Goal: Information Seeking & Learning: Learn about a topic

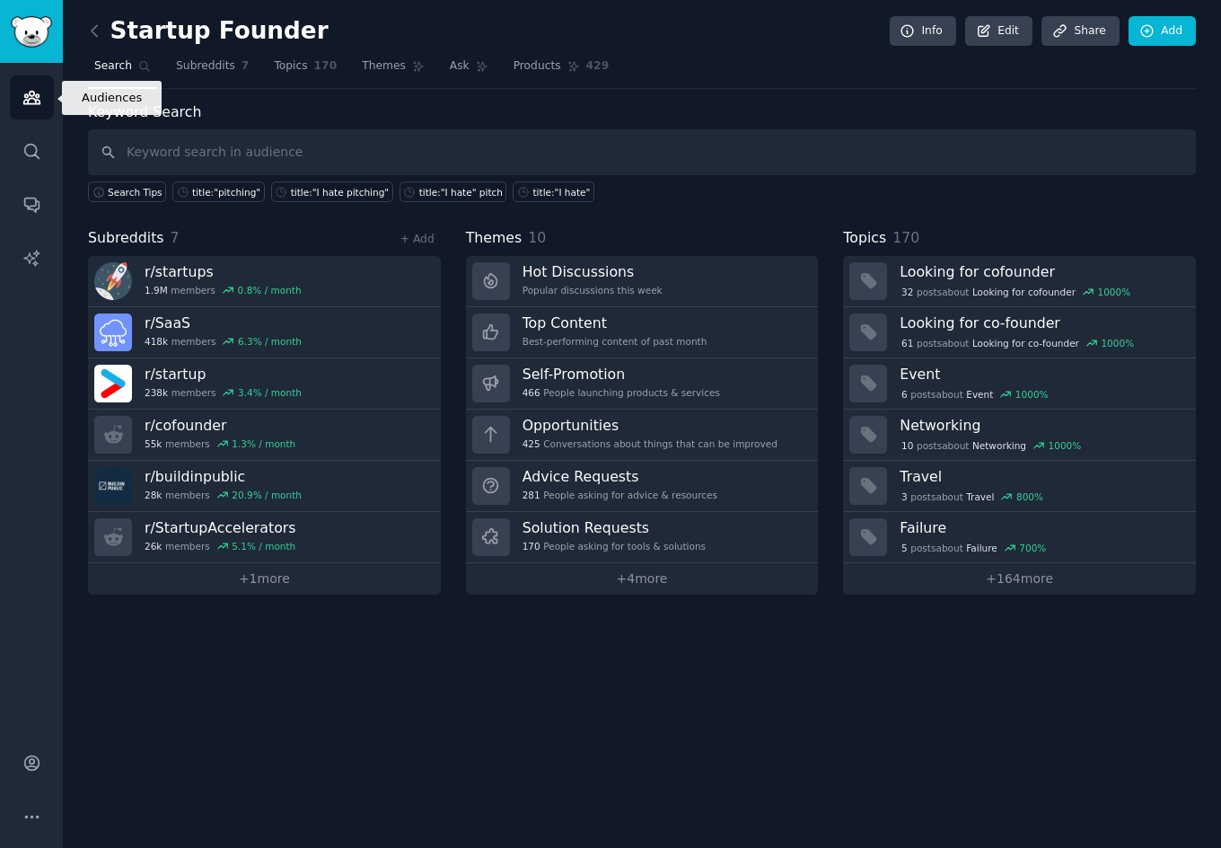
click at [38, 96] on icon "Sidebar" at bounding box center [31, 98] width 16 height 13
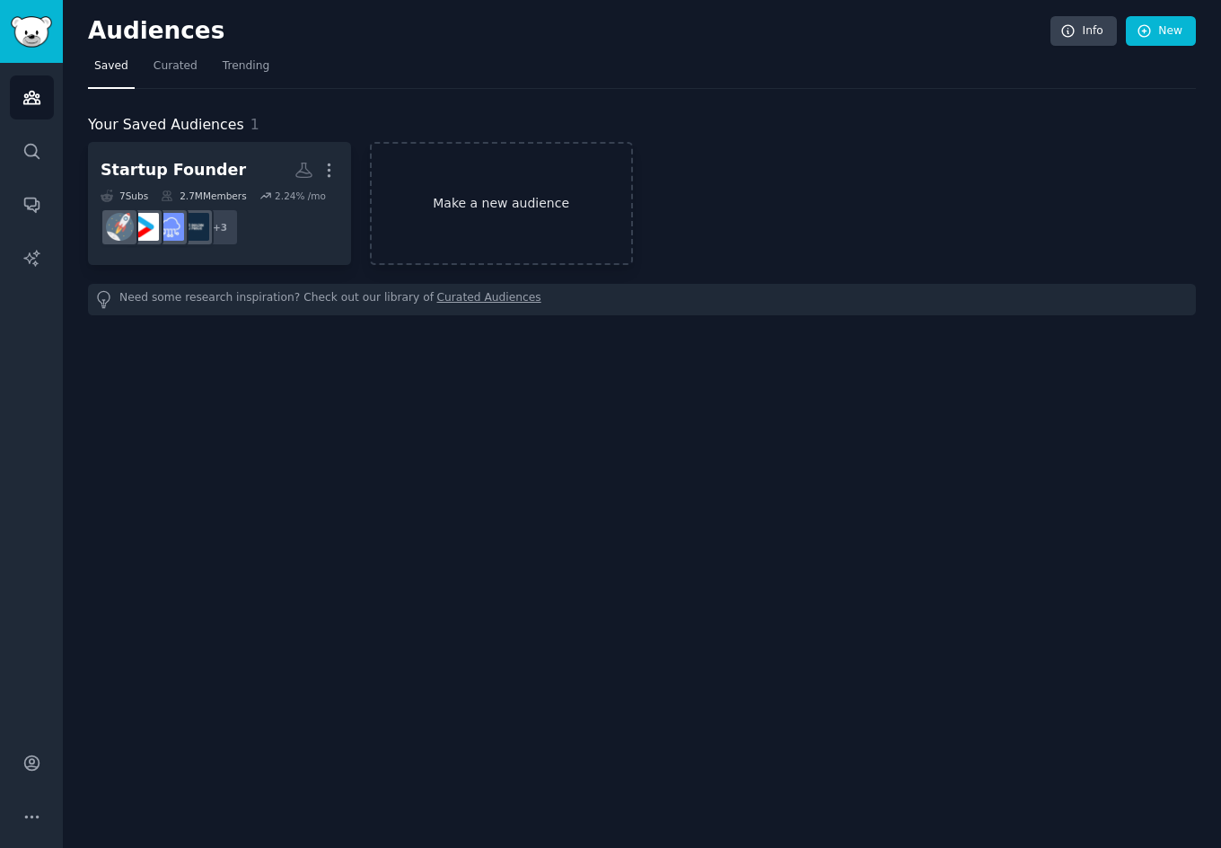
click at [569, 216] on link "Make a new audience" at bounding box center [501, 203] width 263 height 123
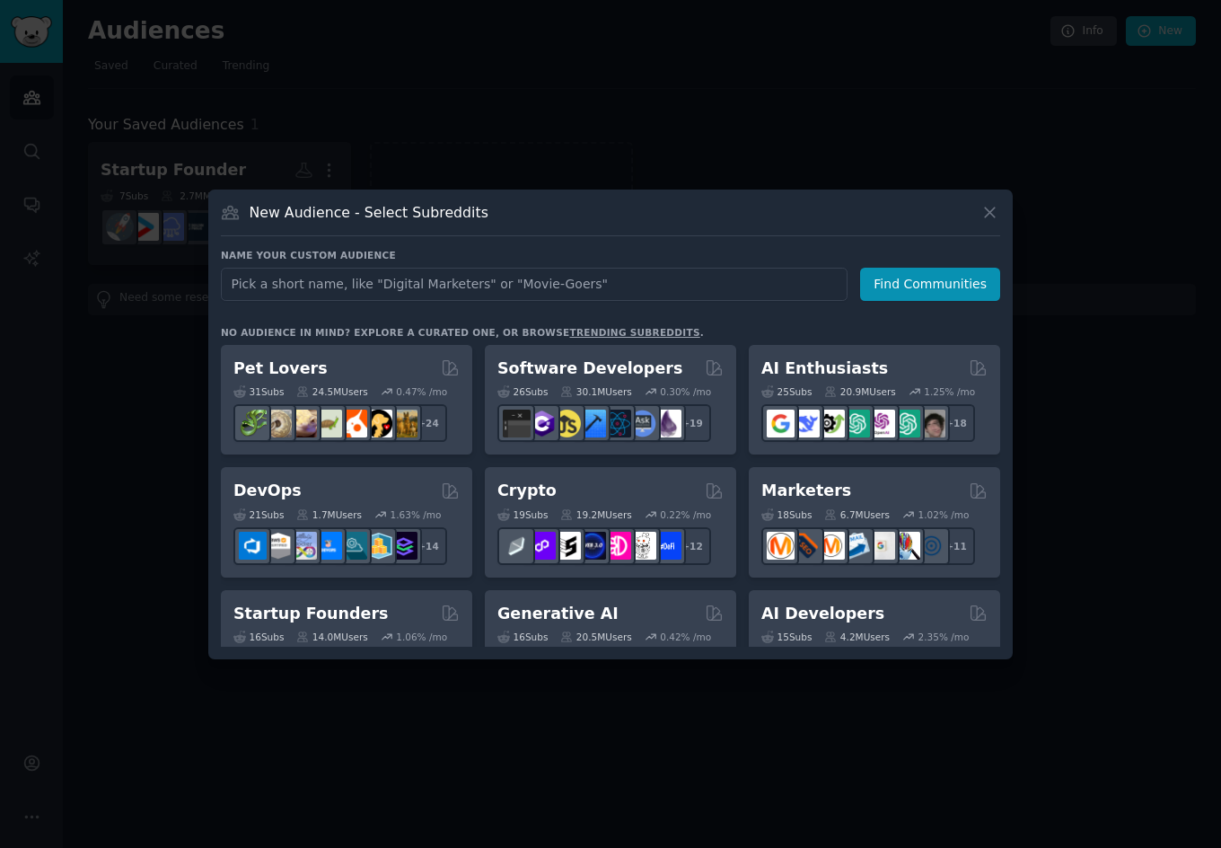
click at [532, 277] on input "text" at bounding box center [534, 284] width 627 height 33
type input "e"
type input "[MEDICAL_DATA]"
click at [886, 289] on button "Find Communities" at bounding box center [930, 284] width 140 height 33
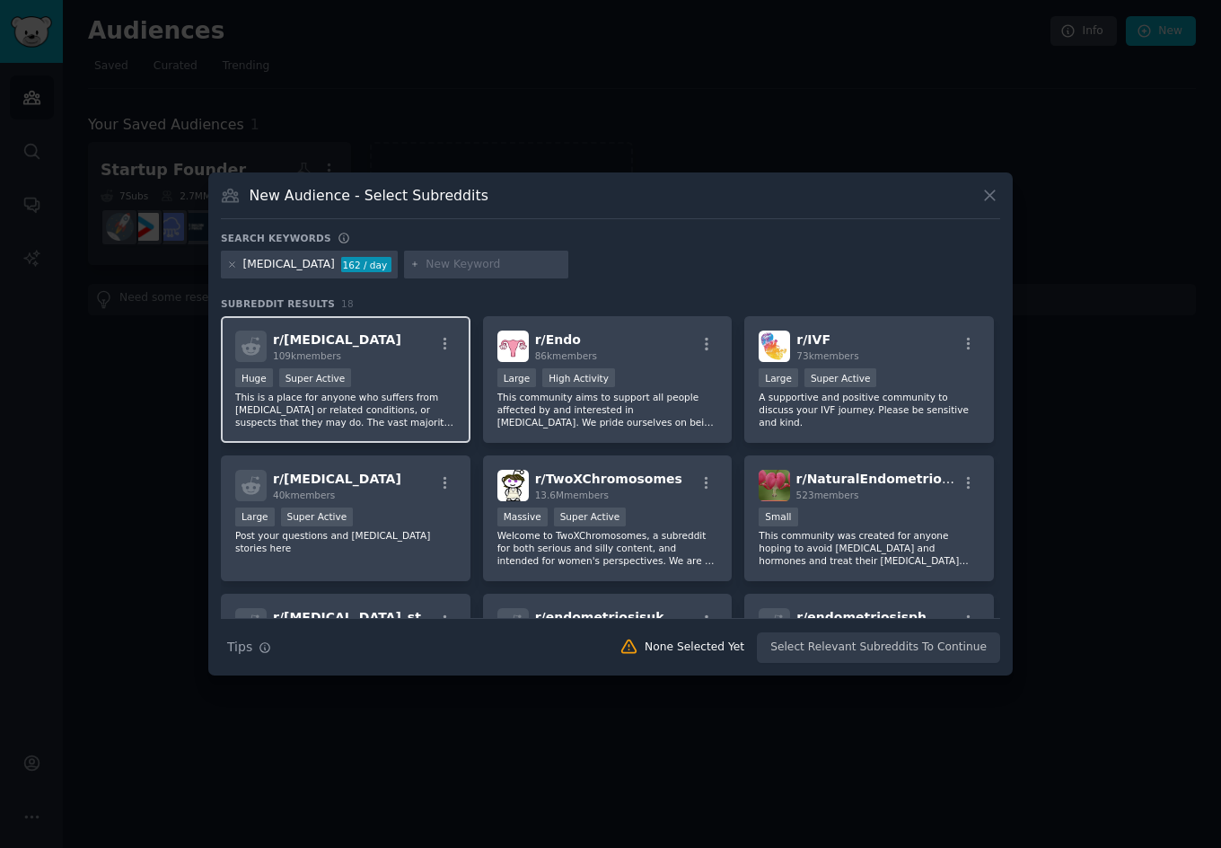
click at [394, 395] on p "This is a place for anyone who suffers from [MEDICAL_DATA] or related condition…" at bounding box center [345, 410] width 221 height 38
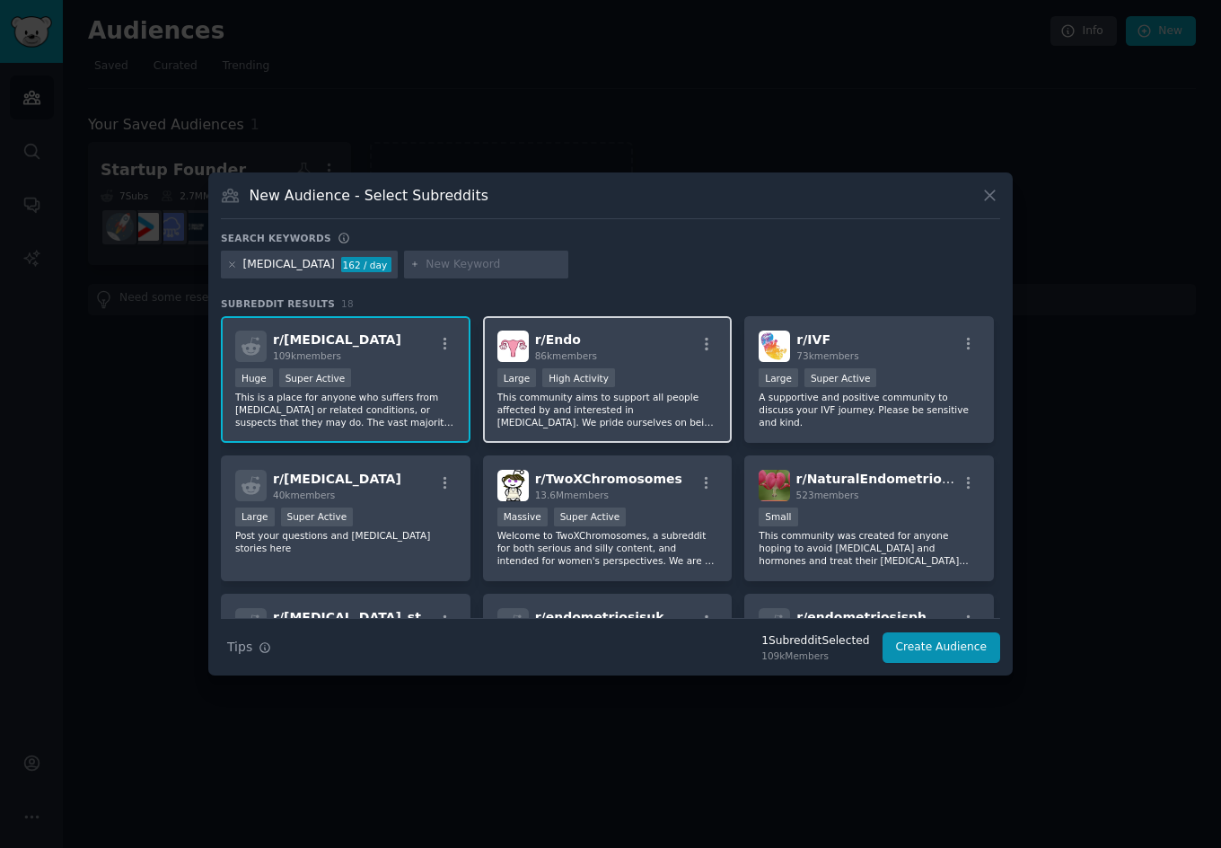
click at [695, 413] on p "This community aims to support all people affected by and interested in [MEDICA…" at bounding box center [607, 410] width 221 height 38
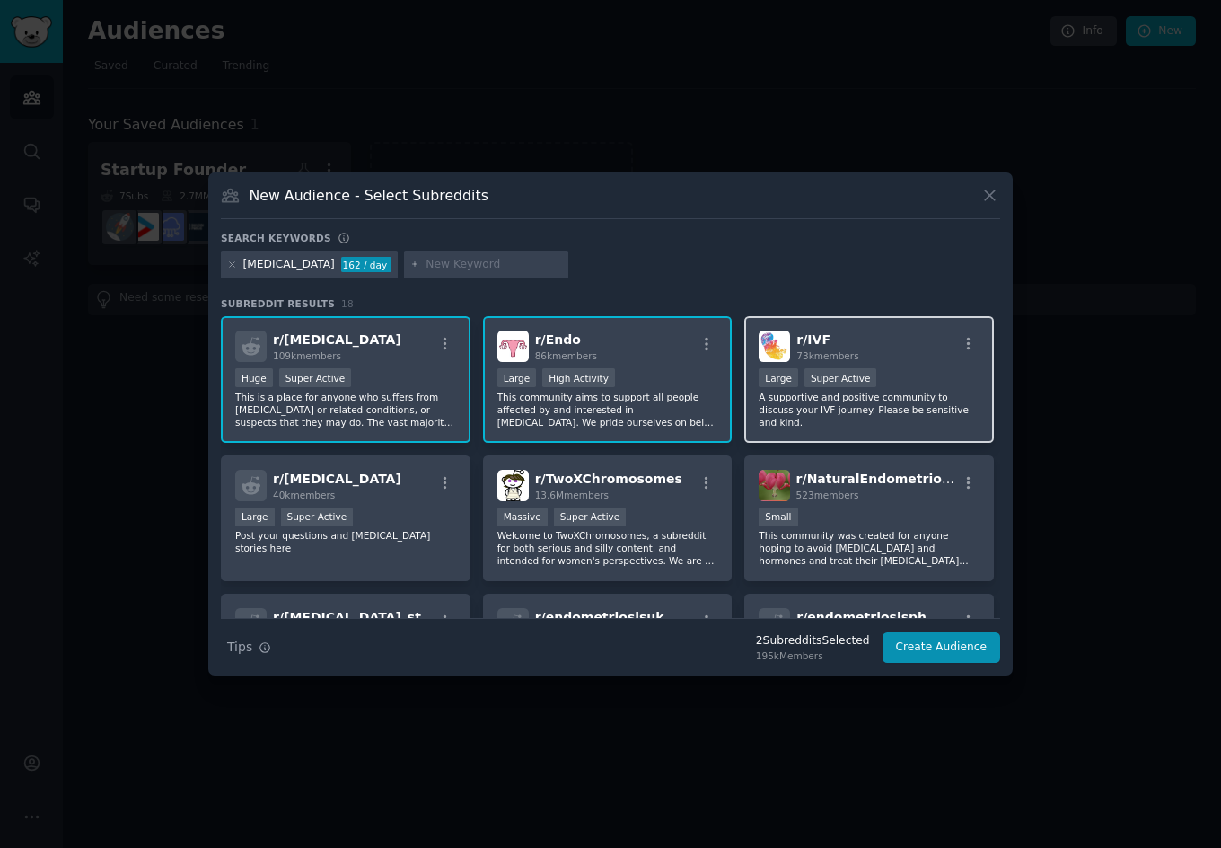
click at [866, 394] on p "A supportive and positive community to discuss your IVF journey. Please be sens…" at bounding box center [869, 410] width 221 height 38
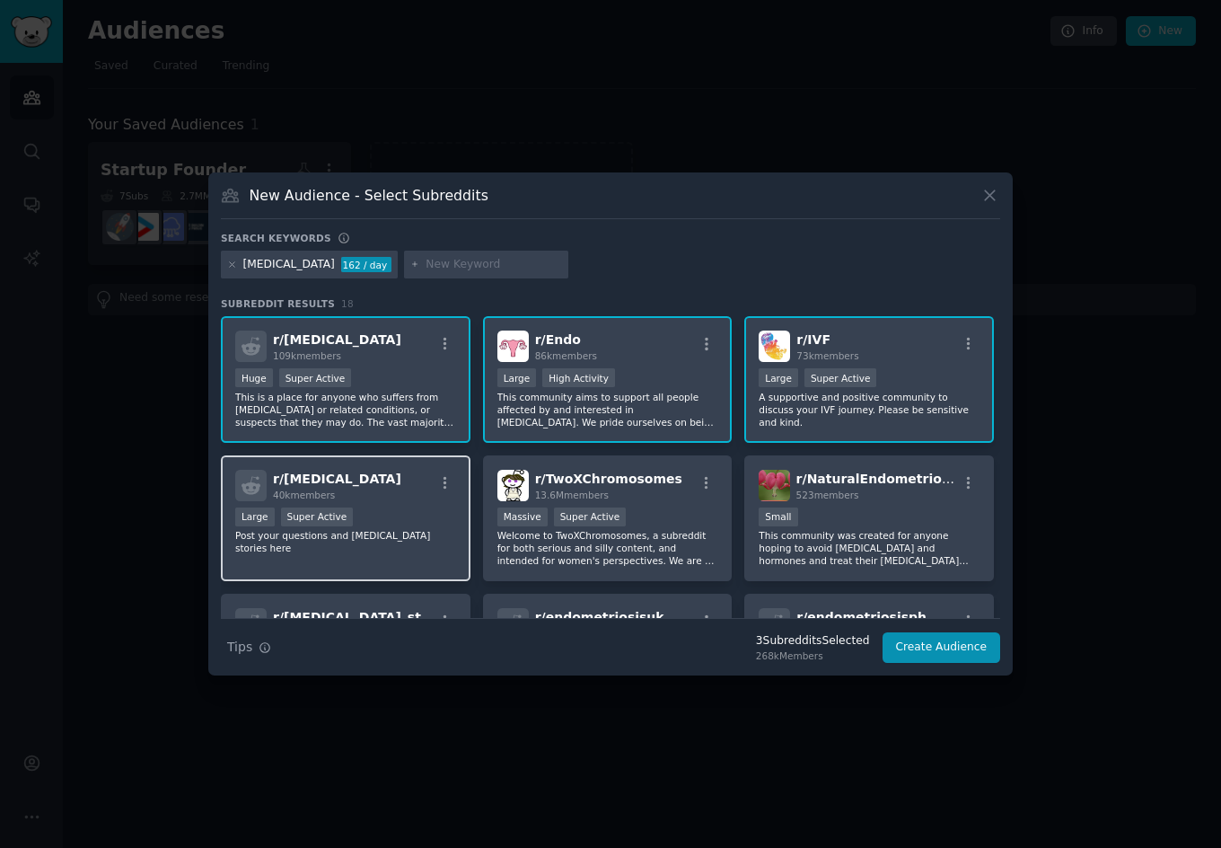
click at [382, 533] on p "Post your questions and [MEDICAL_DATA] stories here" at bounding box center [345, 541] width 221 height 25
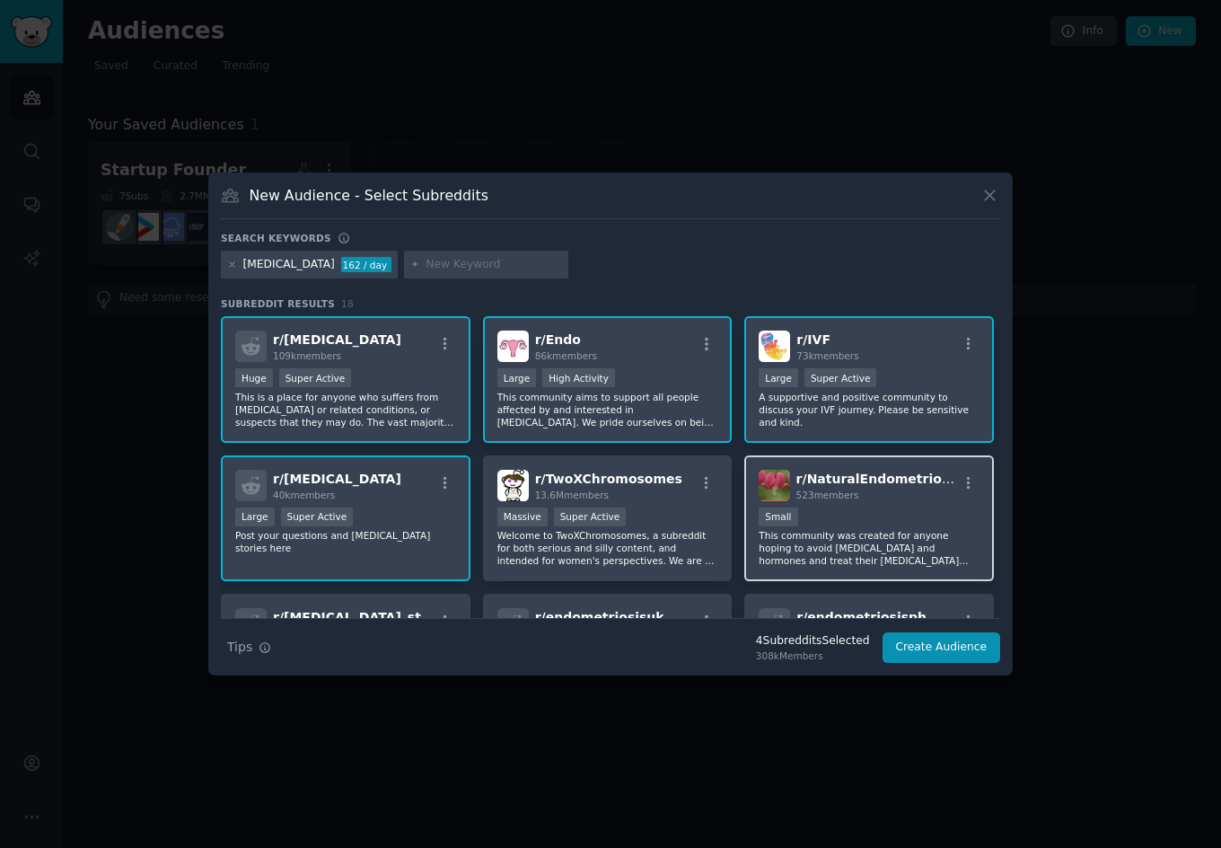
click at [838, 555] on p "This community was created for anyone hoping to avoid [MEDICAL_DATA] and hormon…" at bounding box center [869, 548] width 221 height 38
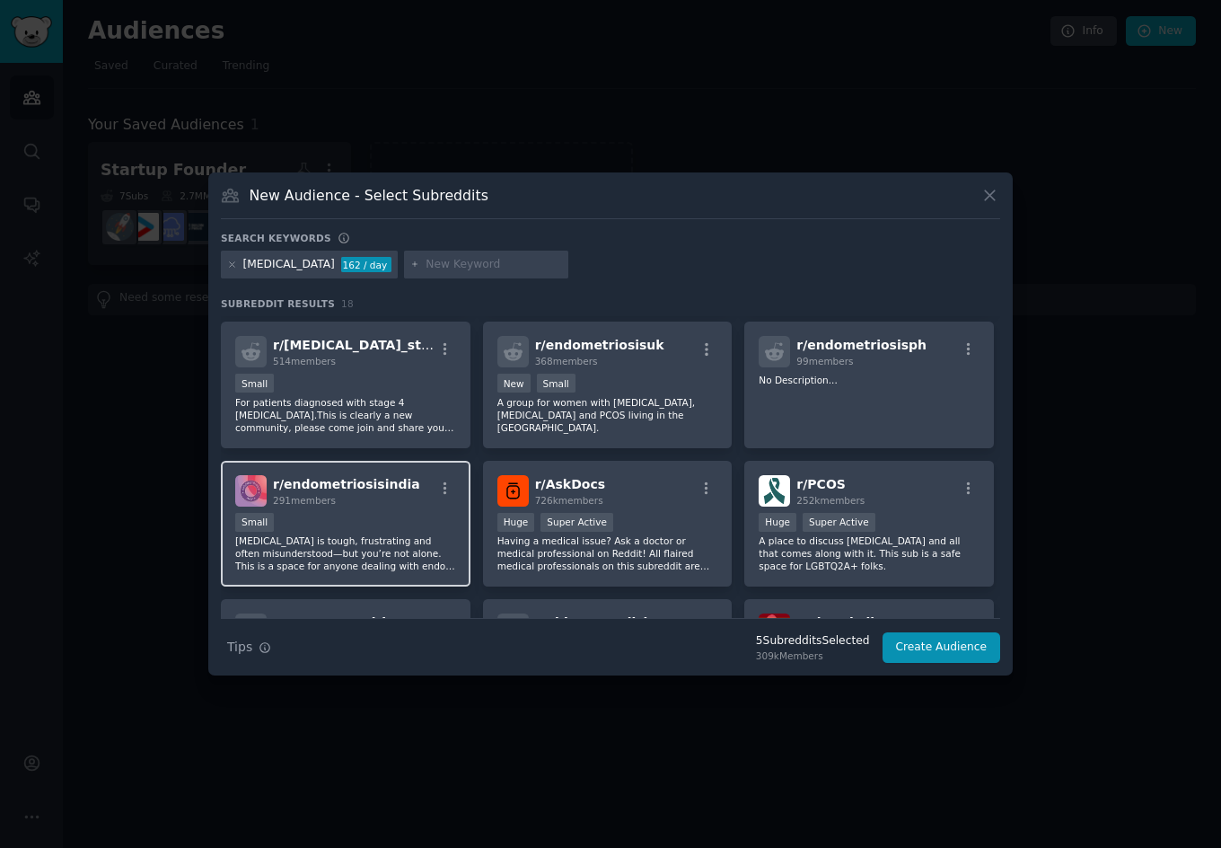
scroll to position [227, 0]
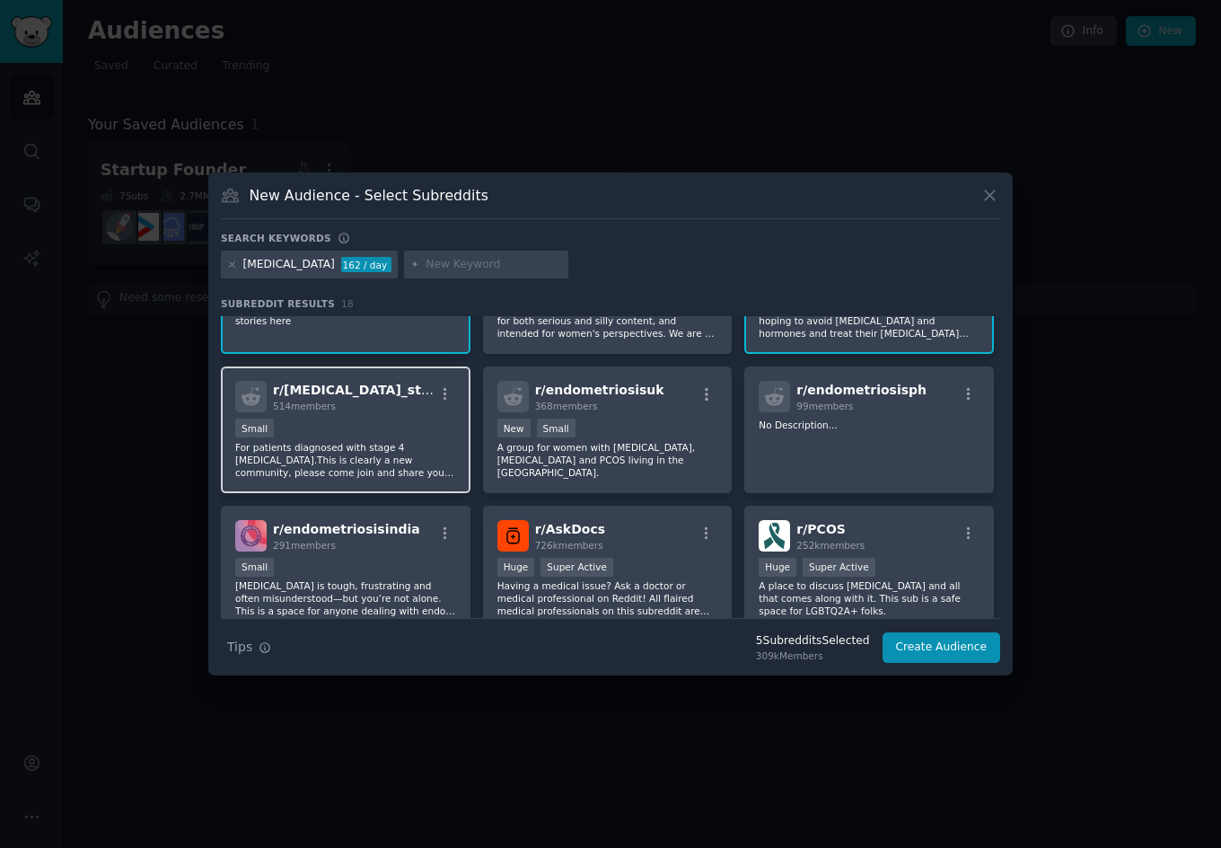
click at [355, 445] on p "For patients diagnosed with stage 4 [MEDICAL_DATA].This is clearly a new commun…" at bounding box center [345, 460] width 221 height 38
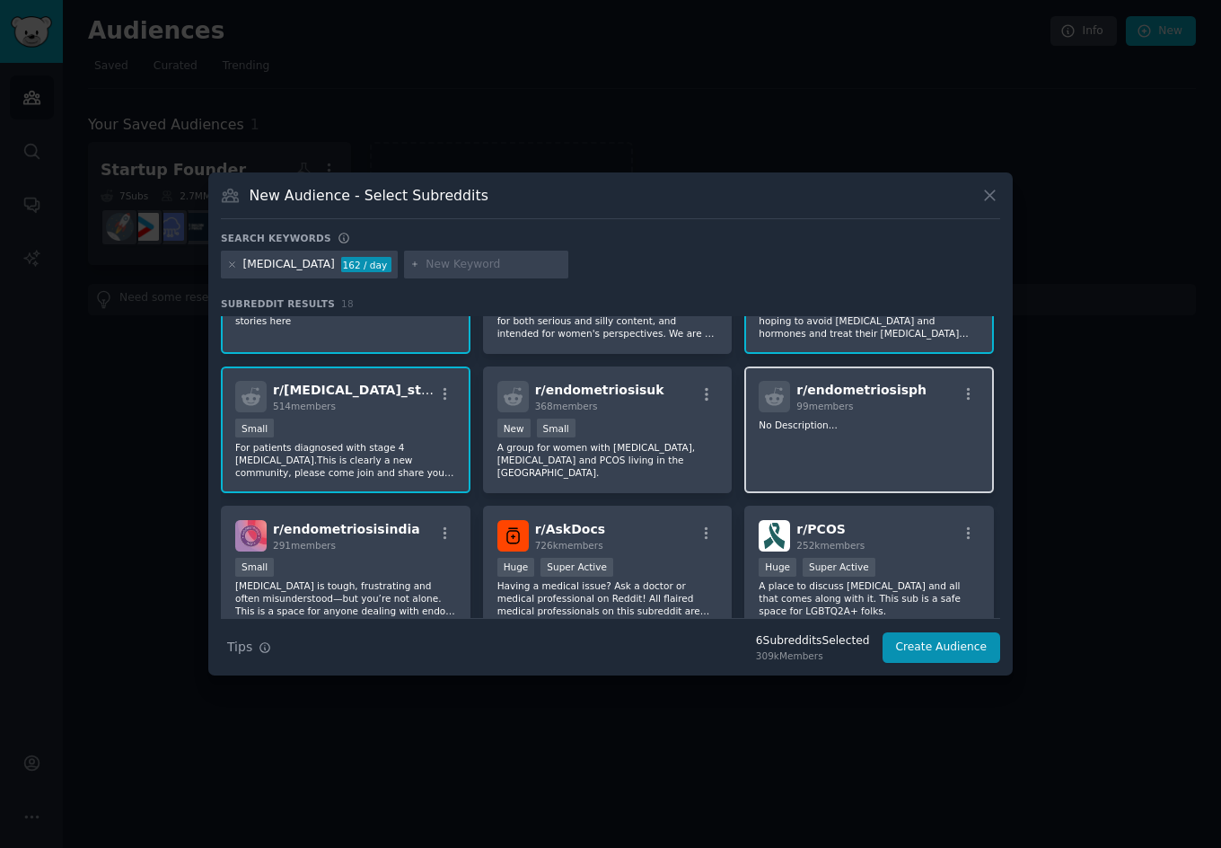
click at [775, 469] on div "r/ endometriosisph 99 members No Description..." at bounding box center [869, 429] width 250 height 127
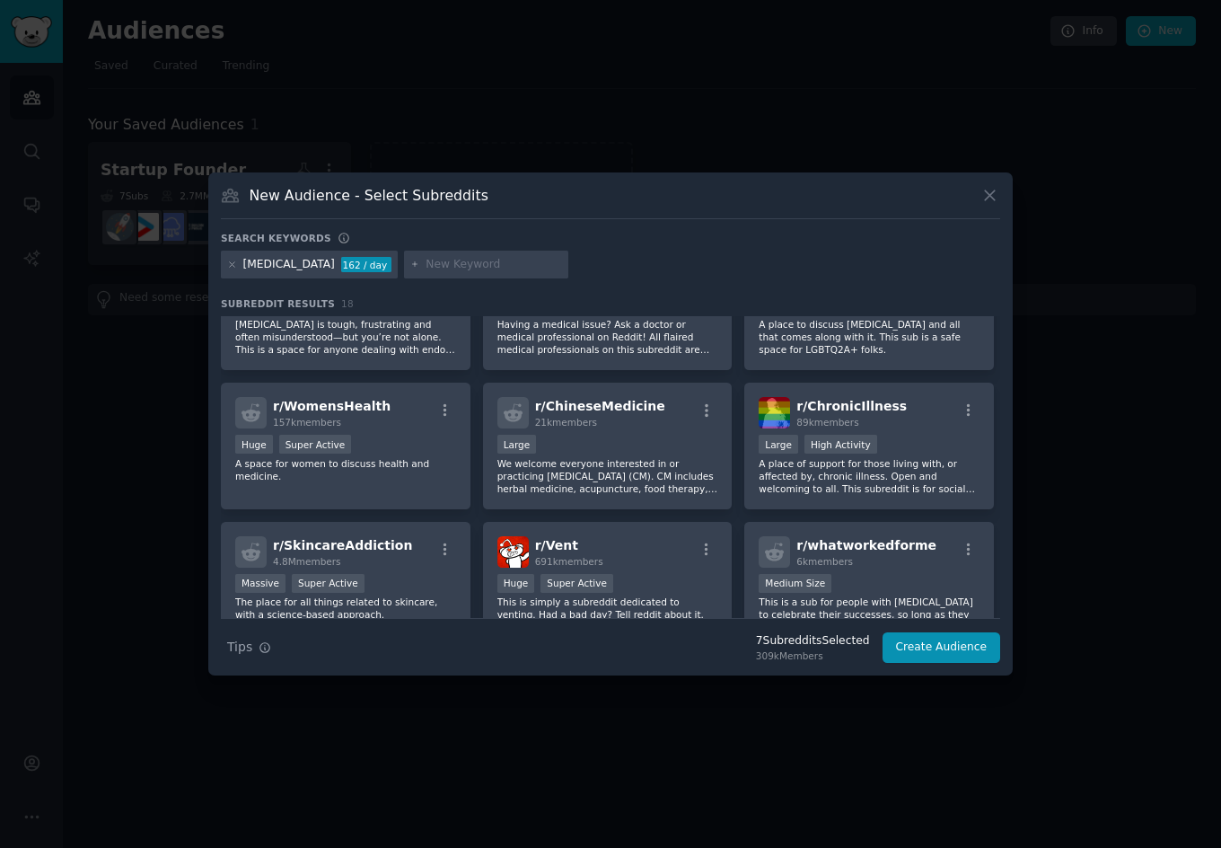
scroll to position [395, 0]
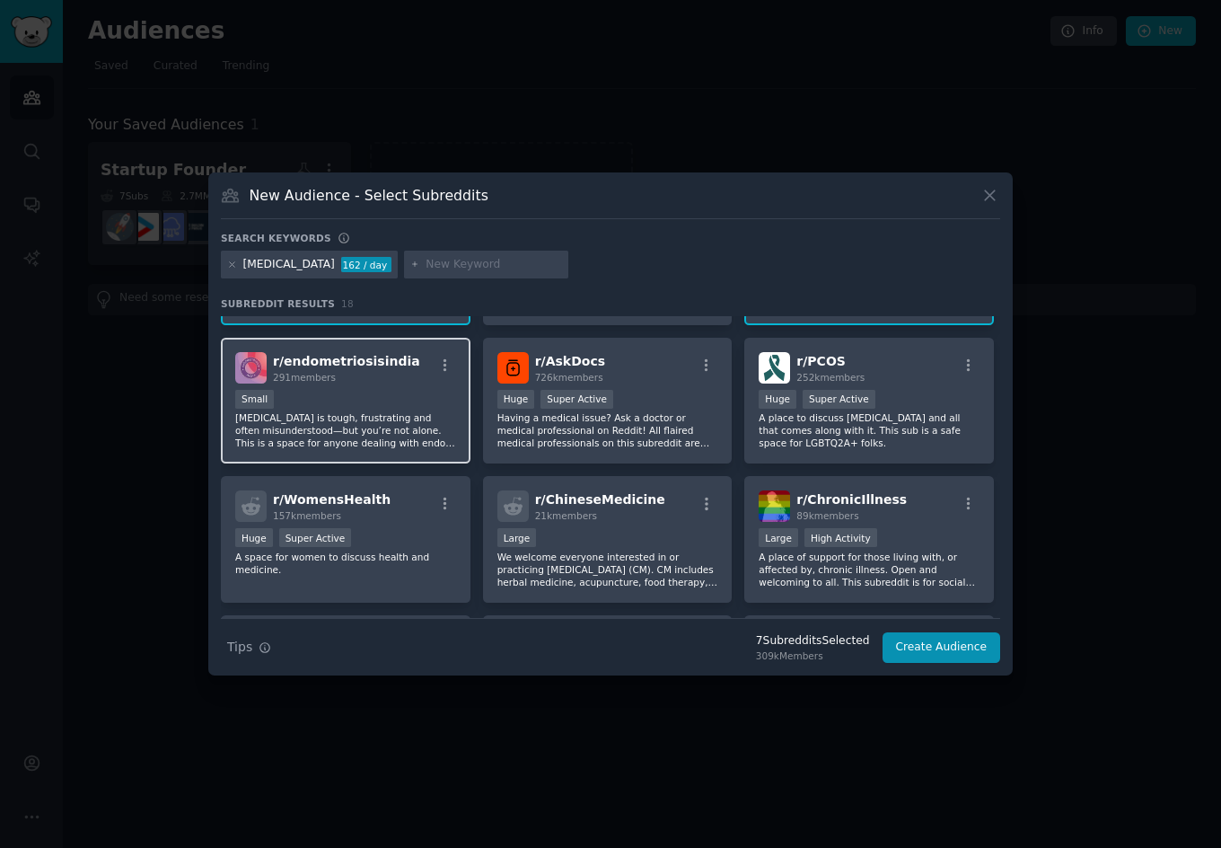
click at [438, 439] on p "[MEDICAL_DATA] is tough, frustrating and often misunderstood—but you’re not alo…" at bounding box center [345, 430] width 221 height 38
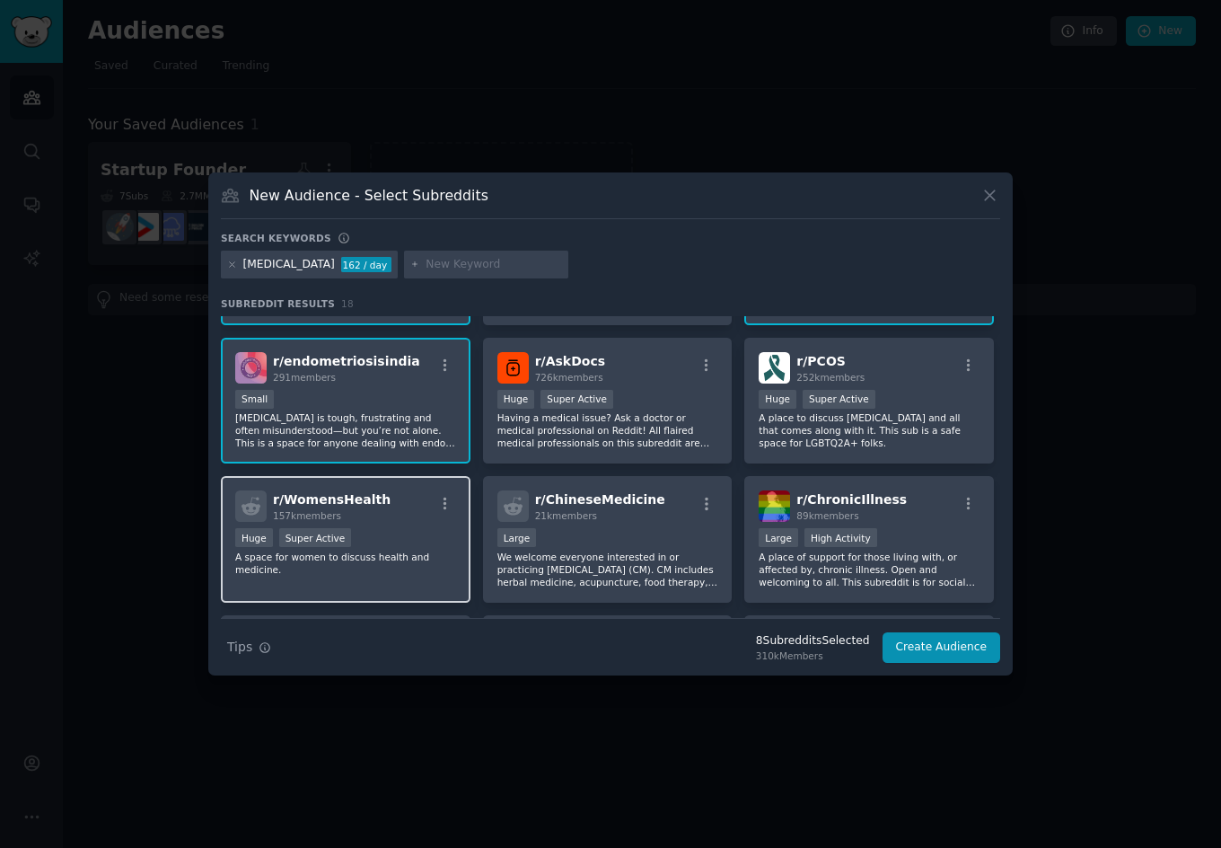
scroll to position [524, 0]
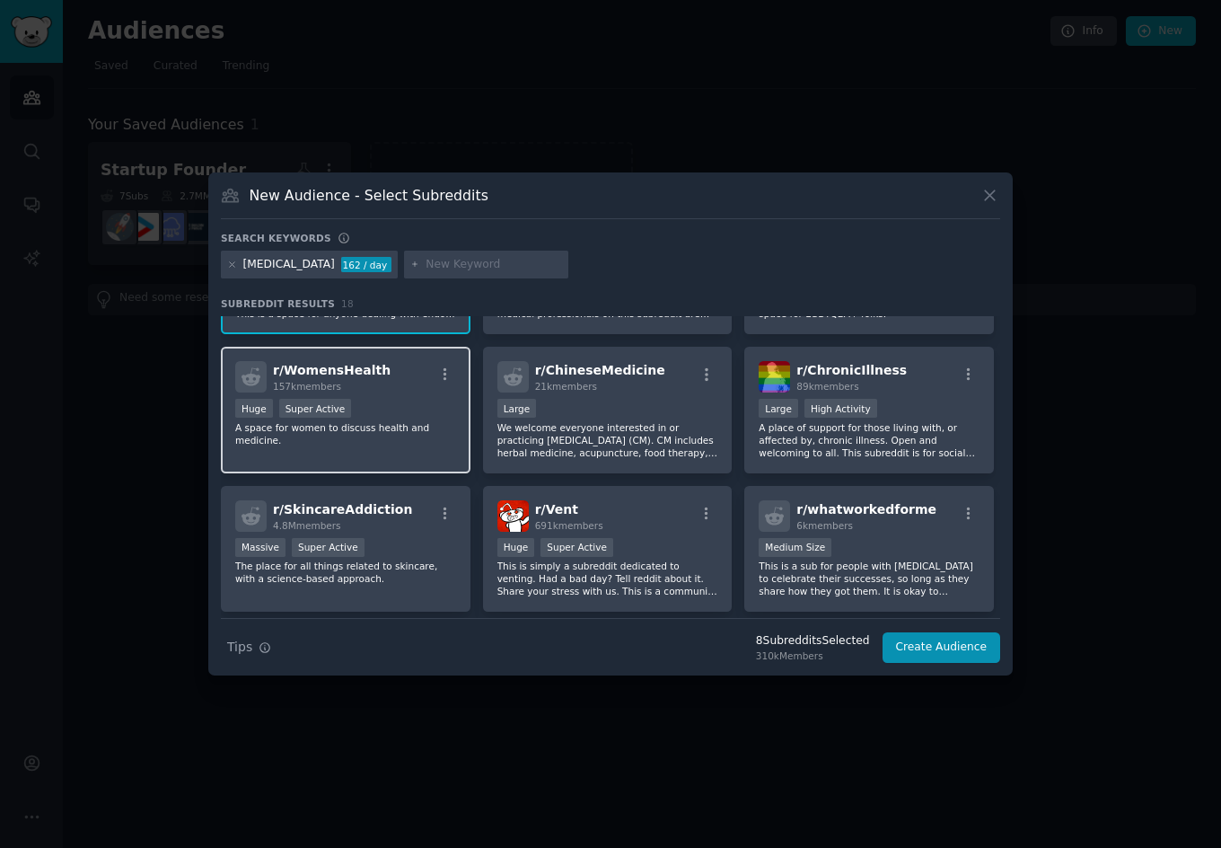
click at [435, 441] on p "A space for women to discuss health and medicine." at bounding box center [345, 433] width 221 height 25
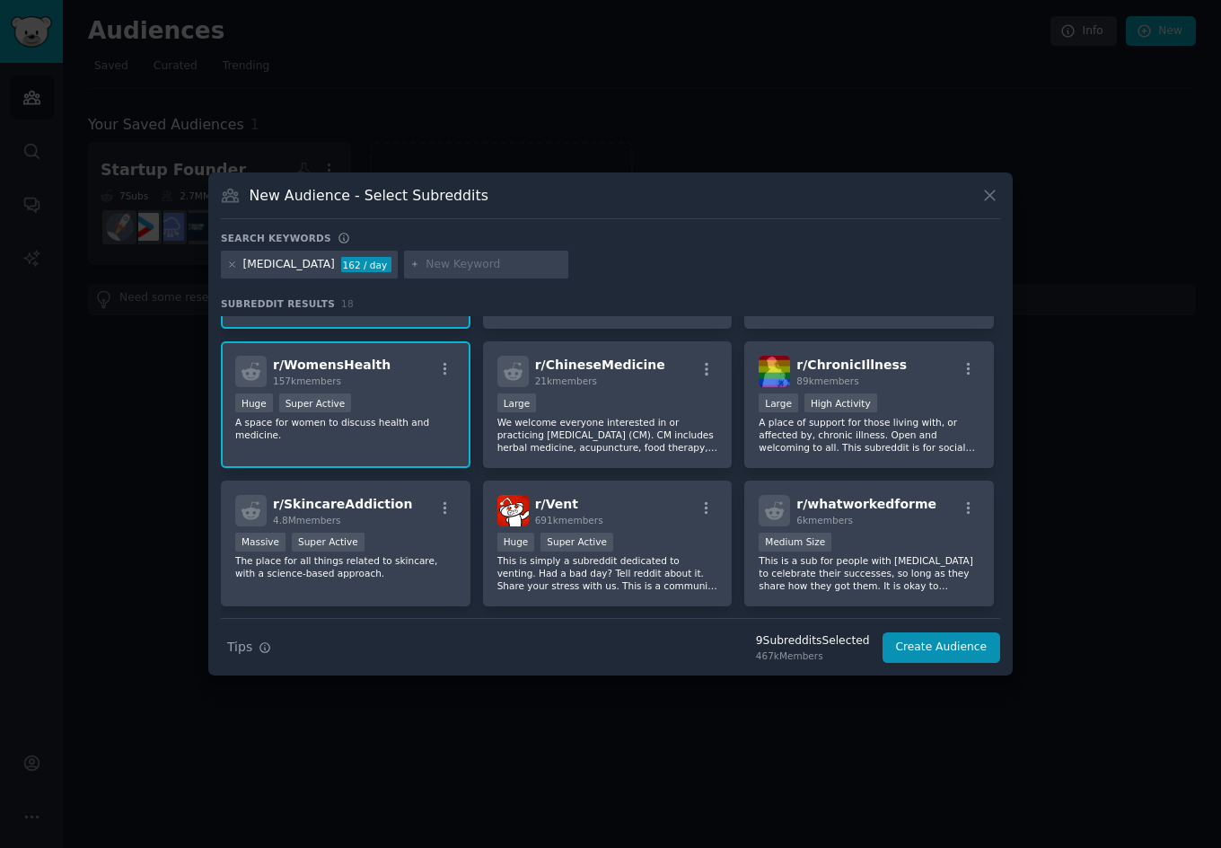
scroll to position [581, 0]
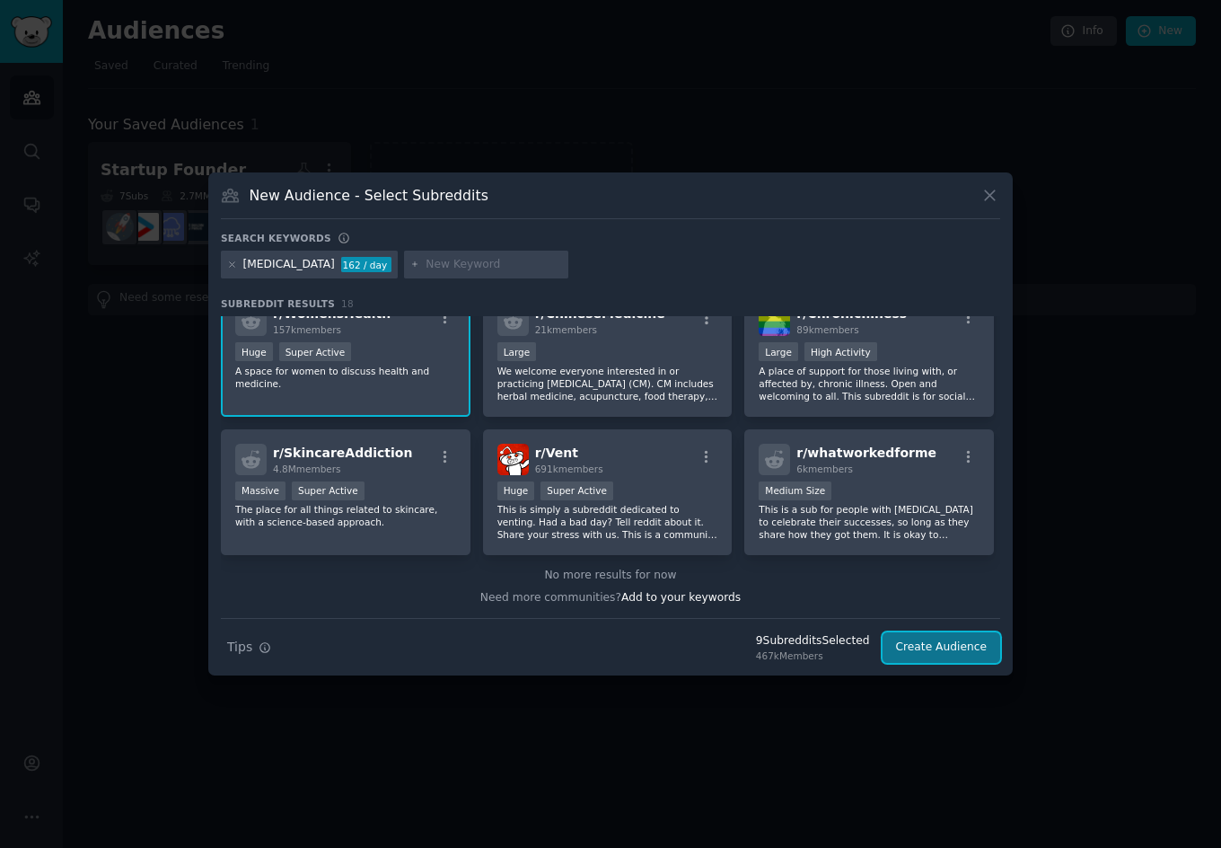
click at [957, 648] on button "Create Audience" at bounding box center [942, 647] width 119 height 31
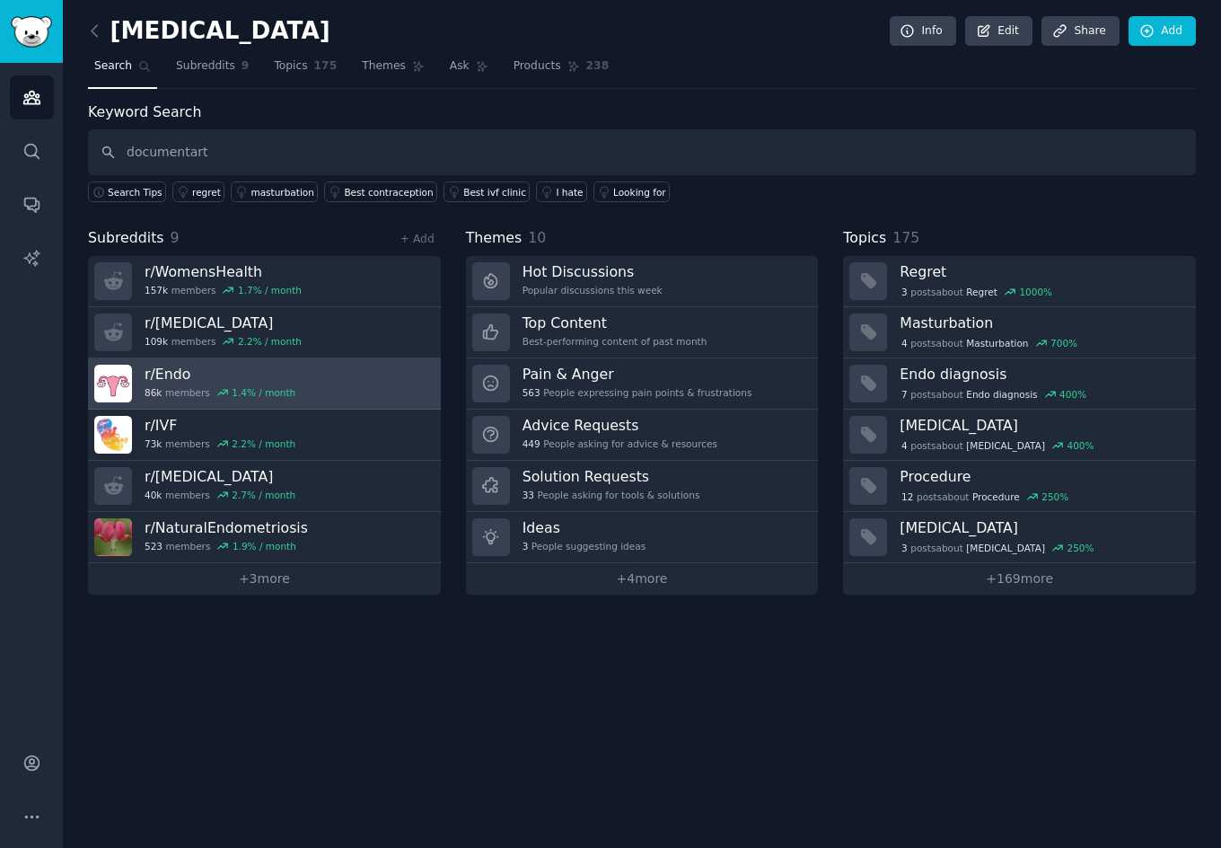
type input "documentart"
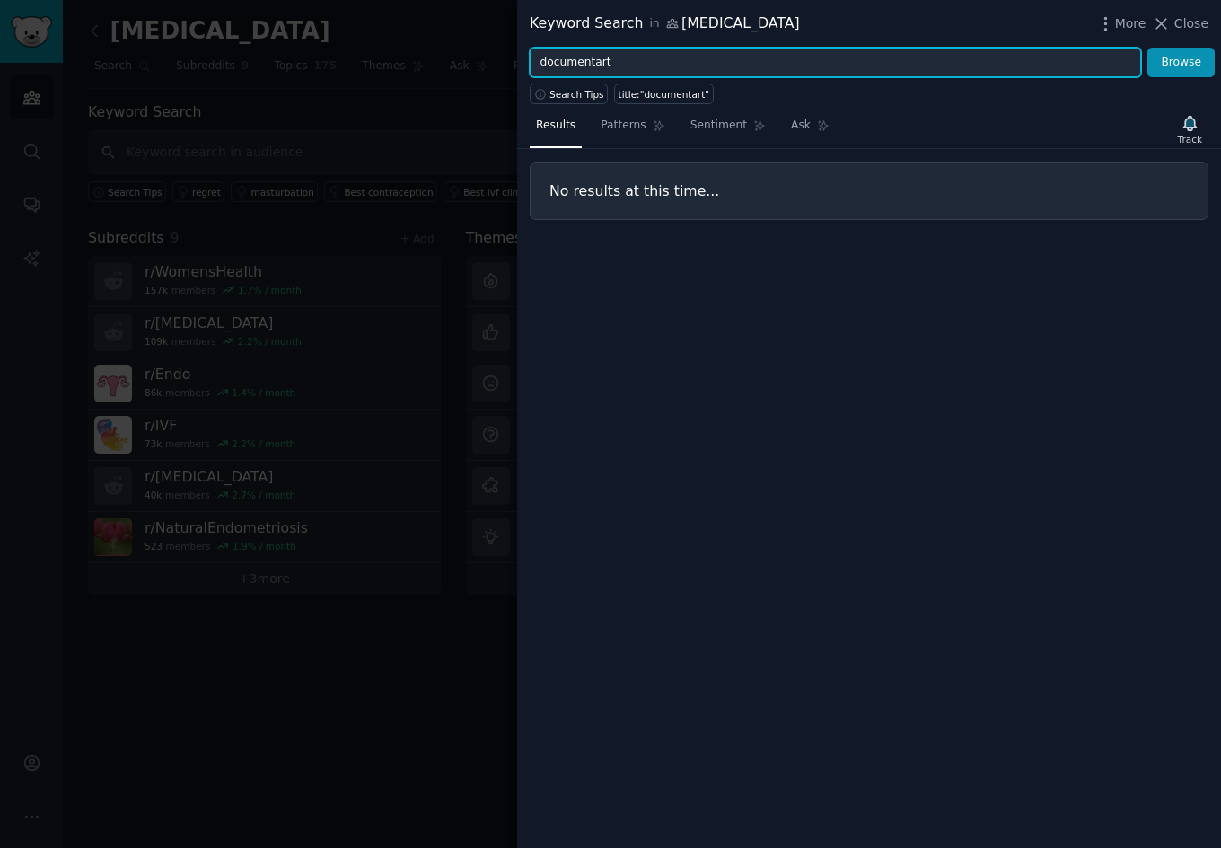
click at [617, 65] on input "documentart" at bounding box center [835, 63] width 611 height 31
type input "documentary"
click at [1147, 48] on button "Browse" at bounding box center [1180, 63] width 67 height 31
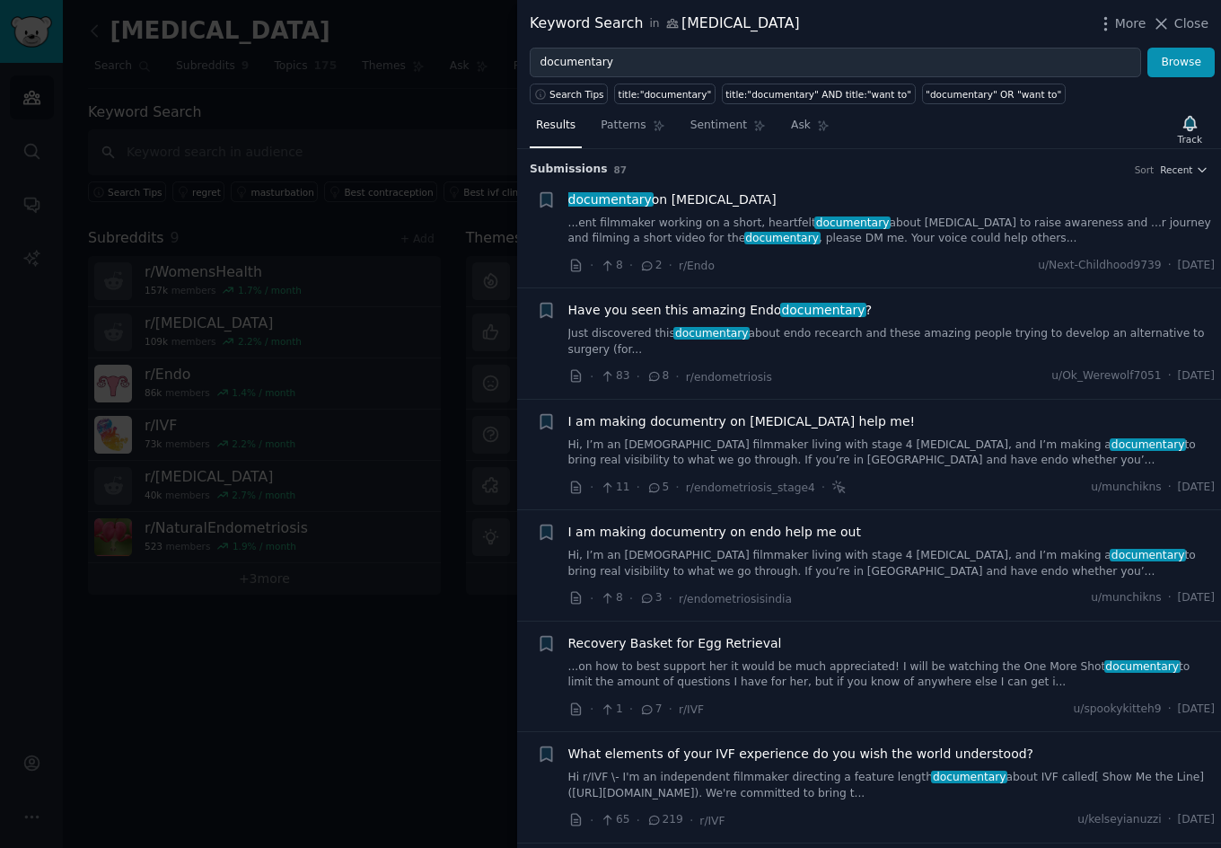
click at [689, 198] on span "documentary on [MEDICAL_DATA]" at bounding box center [672, 199] width 208 height 19
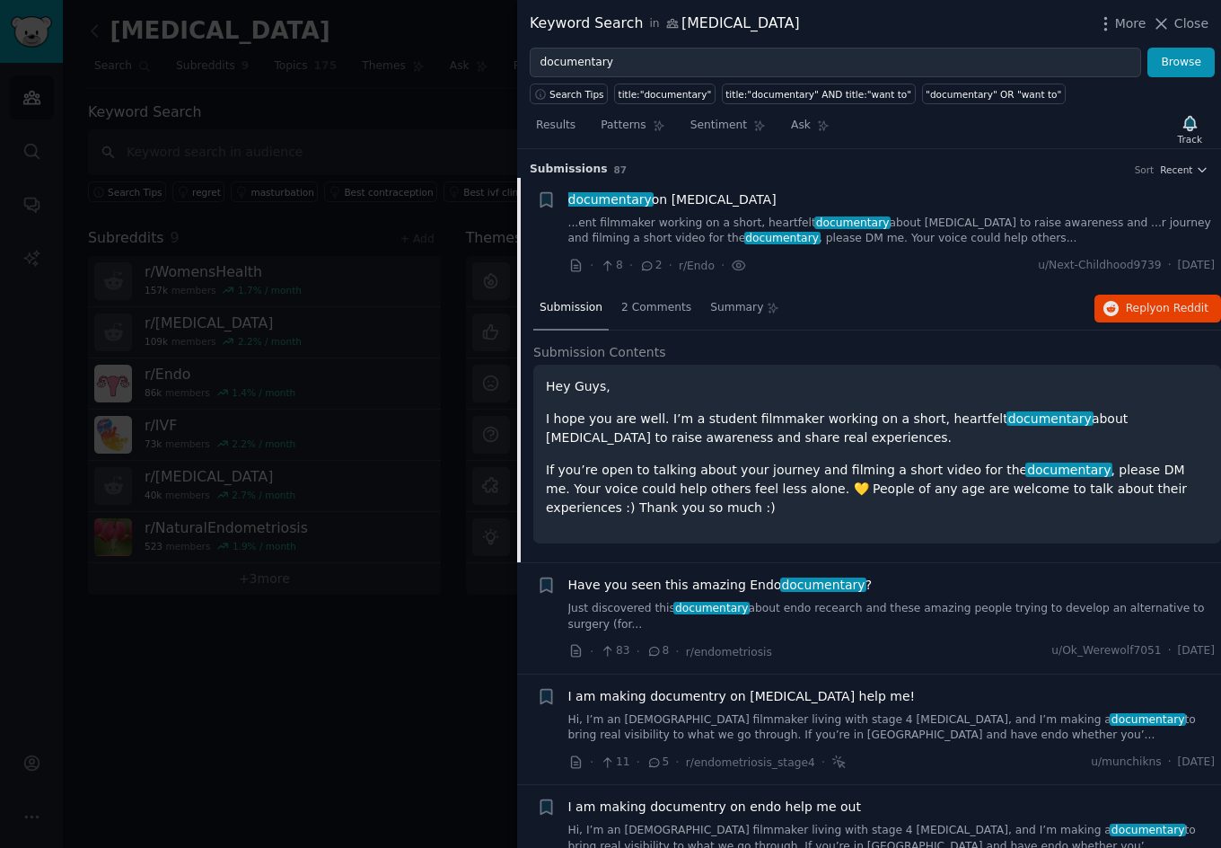
scroll to position [29, 0]
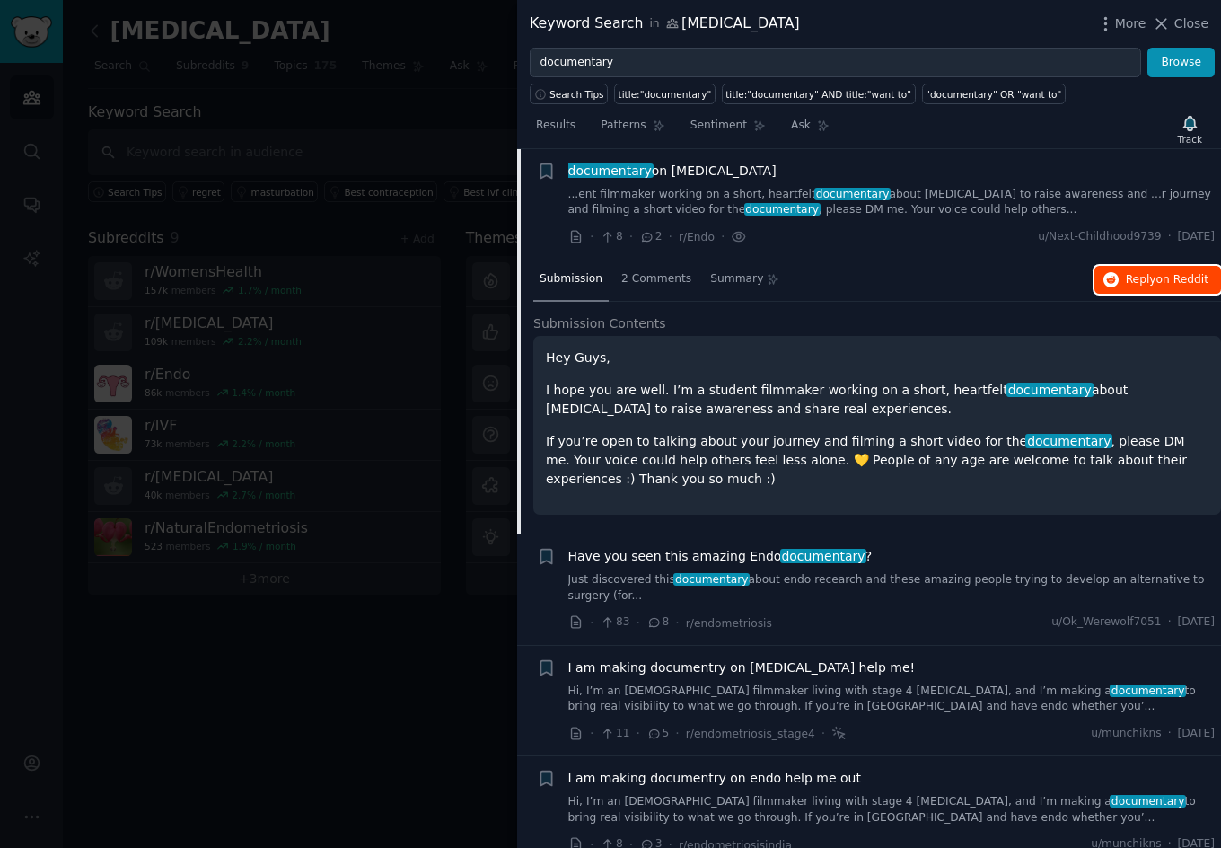
click at [1139, 275] on span "Reply on Reddit" at bounding box center [1167, 280] width 83 height 16
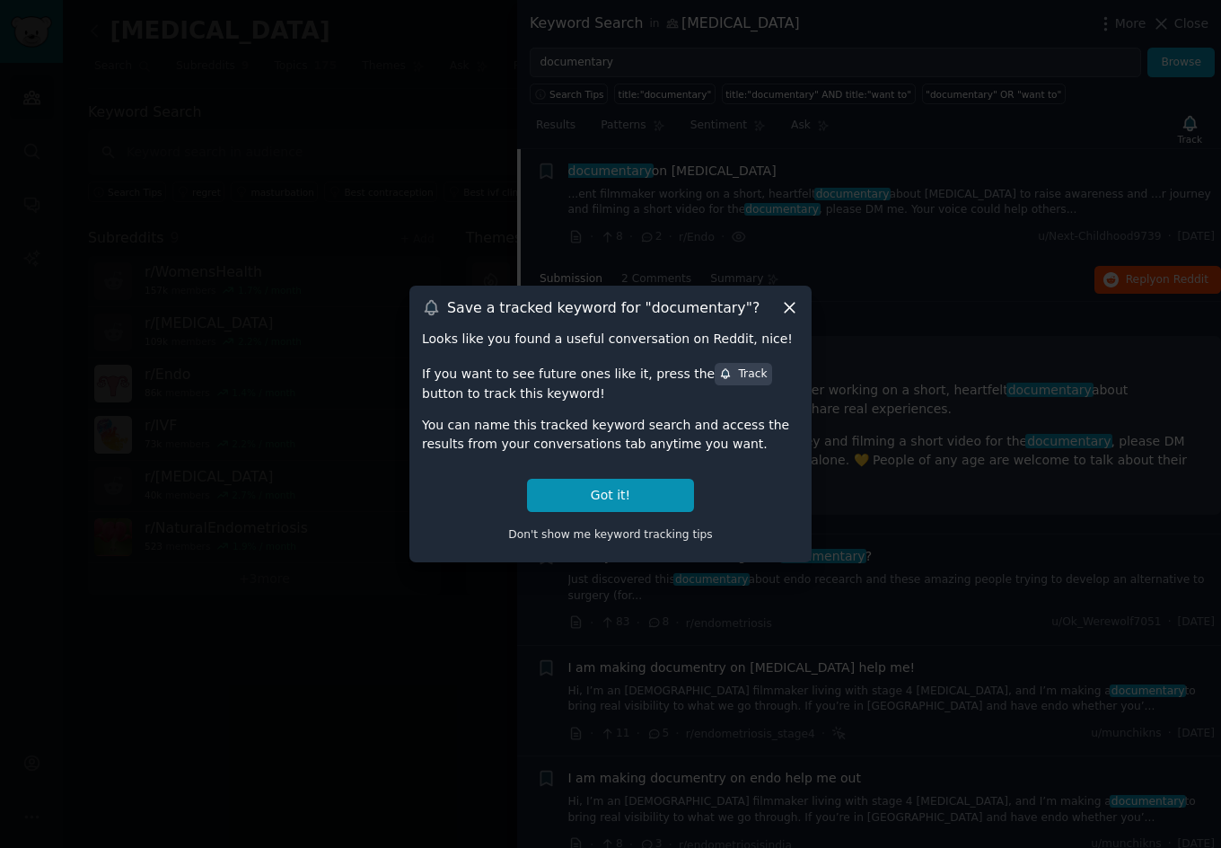
click at [790, 309] on icon at bounding box center [790, 308] width 10 height 10
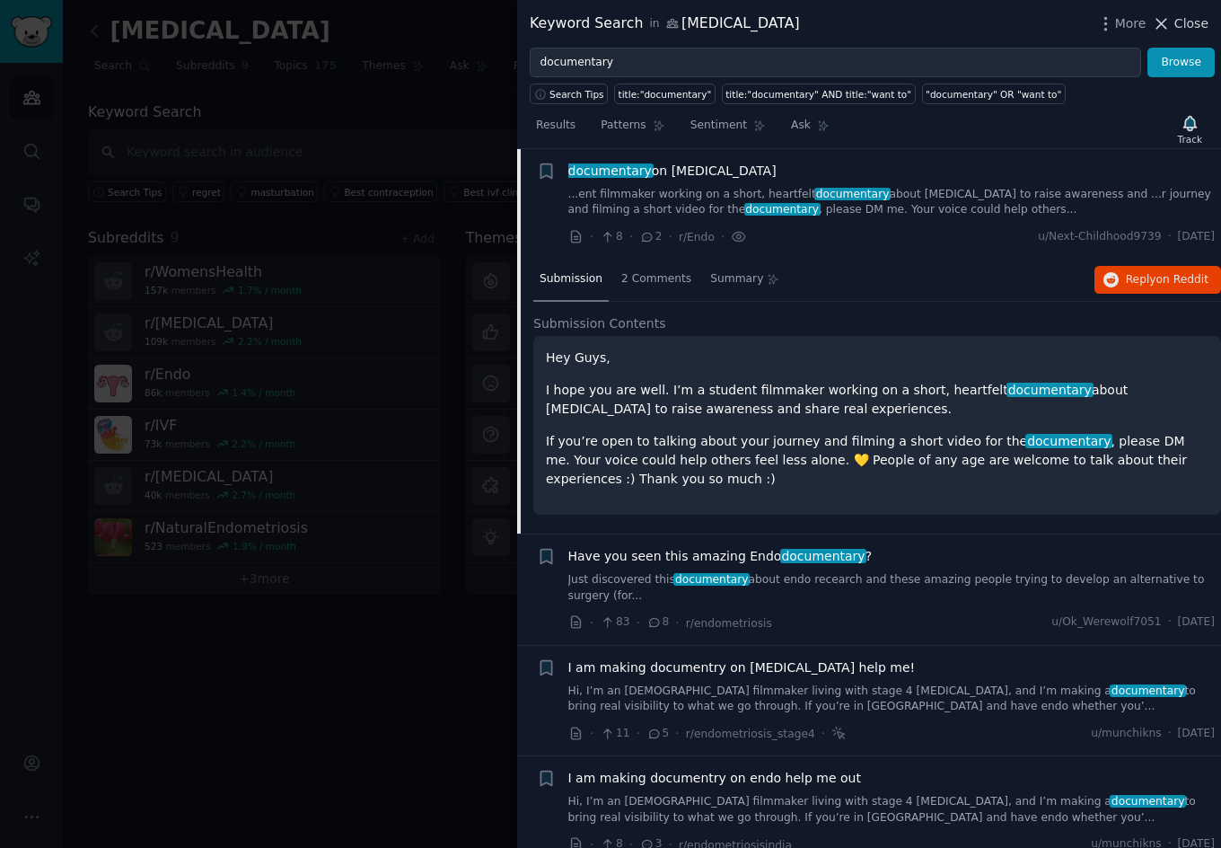
click at [1190, 23] on span "Close" at bounding box center [1191, 23] width 34 height 19
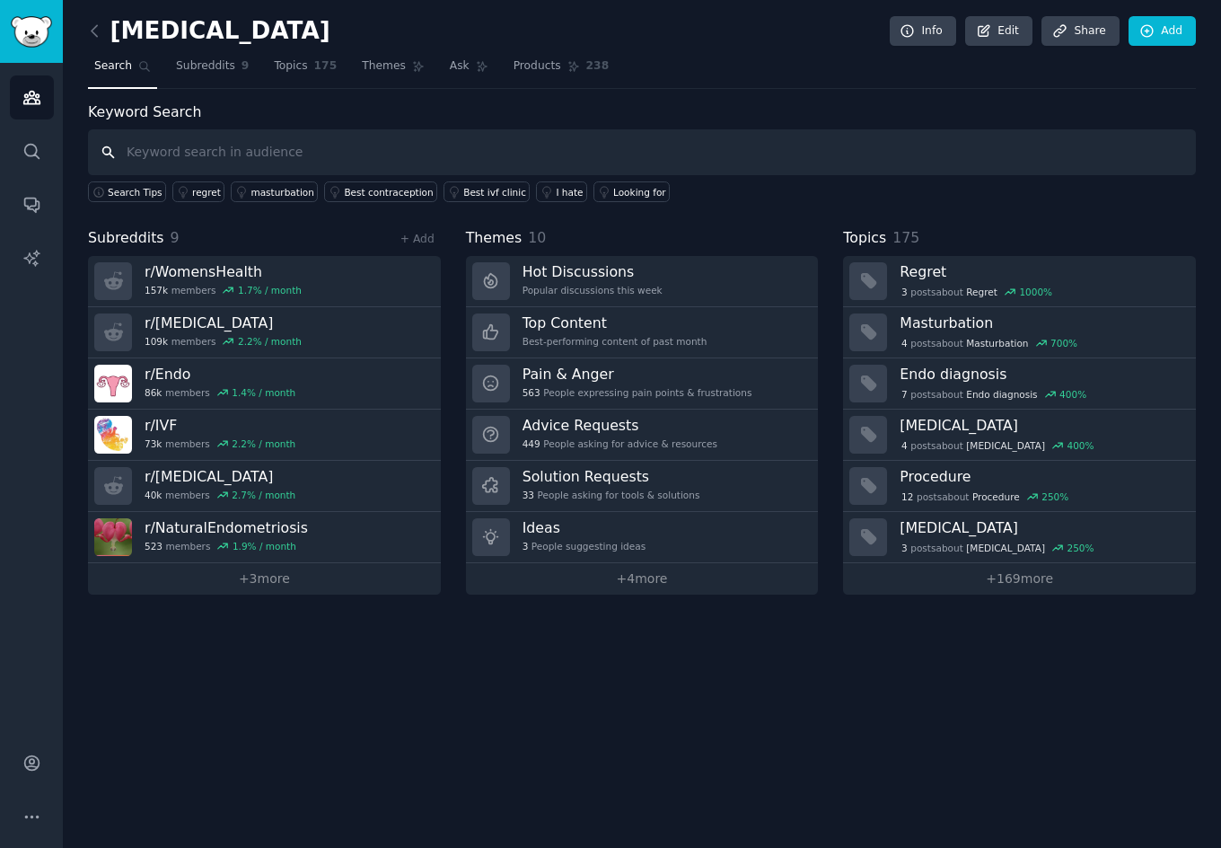
click at [329, 143] on input "text" at bounding box center [642, 152] width 1108 height 46
type input "documentary"
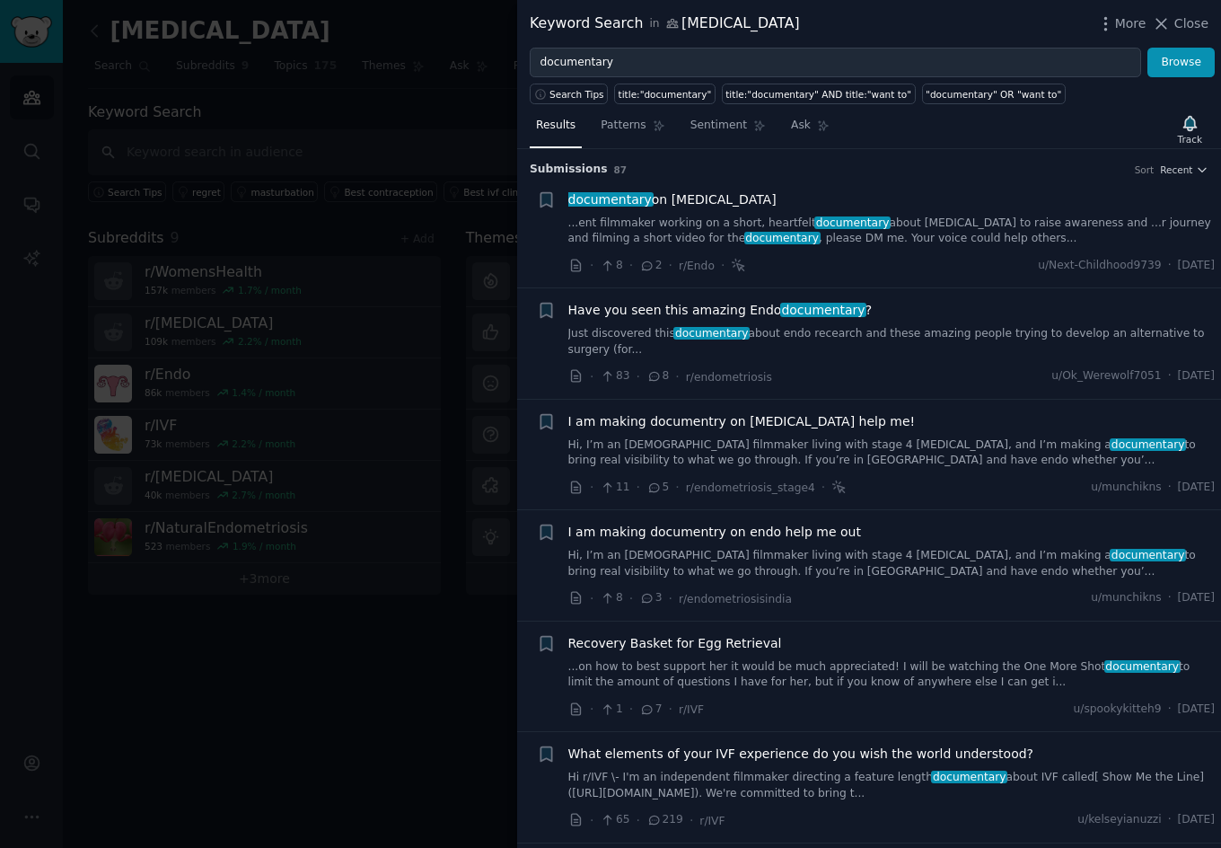
click at [698, 421] on span "I am making documentry on [MEDICAL_DATA] help me!" at bounding box center [741, 421] width 347 height 19
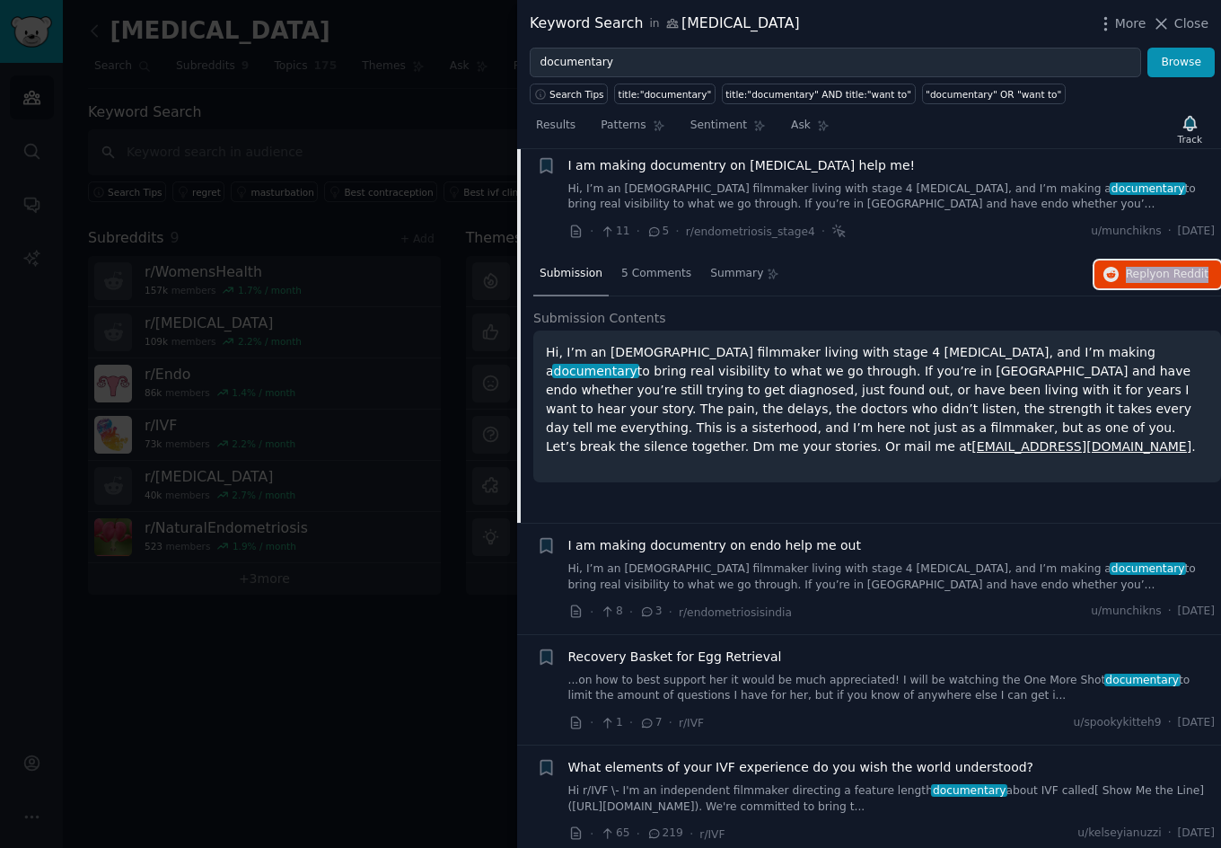
scroll to position [258, 0]
click at [739, 539] on span "I am making documentry on endo help me out" at bounding box center [714, 543] width 293 height 19
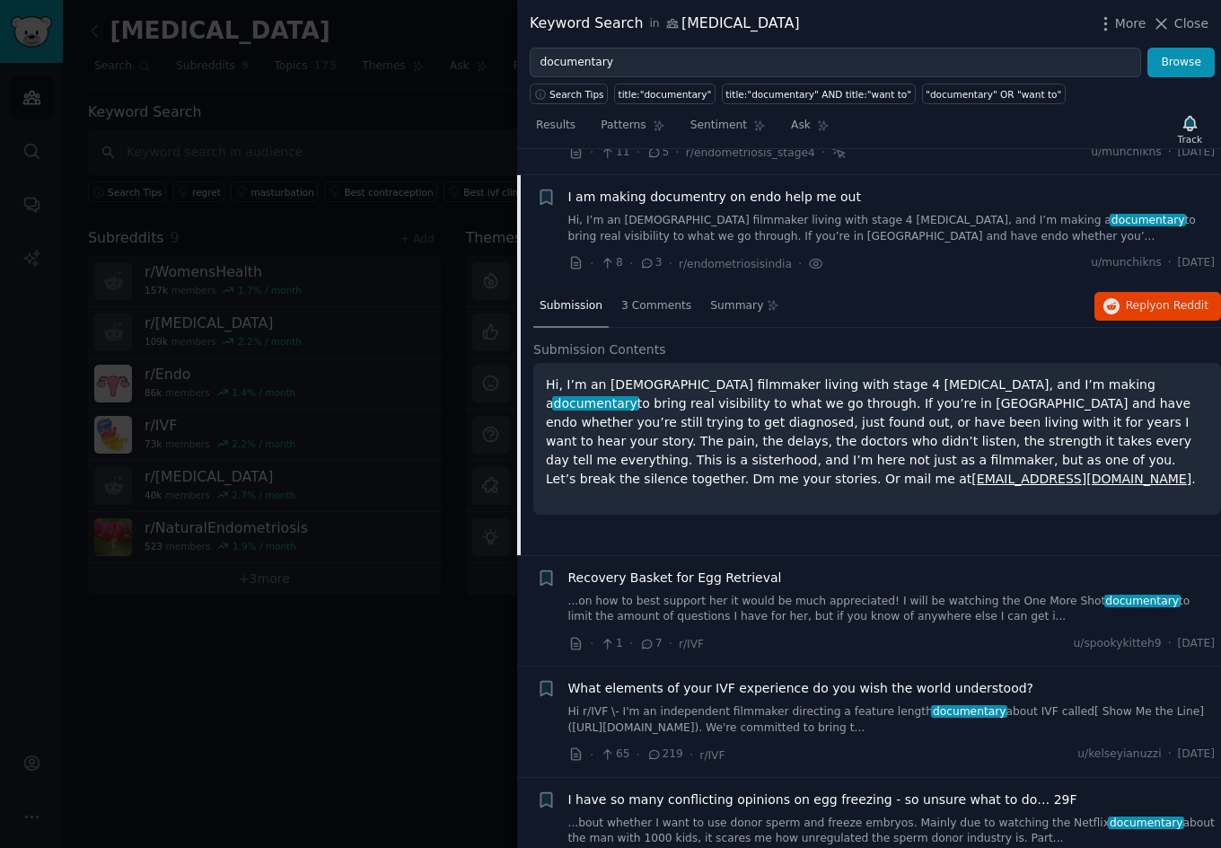
scroll to position [361, 0]
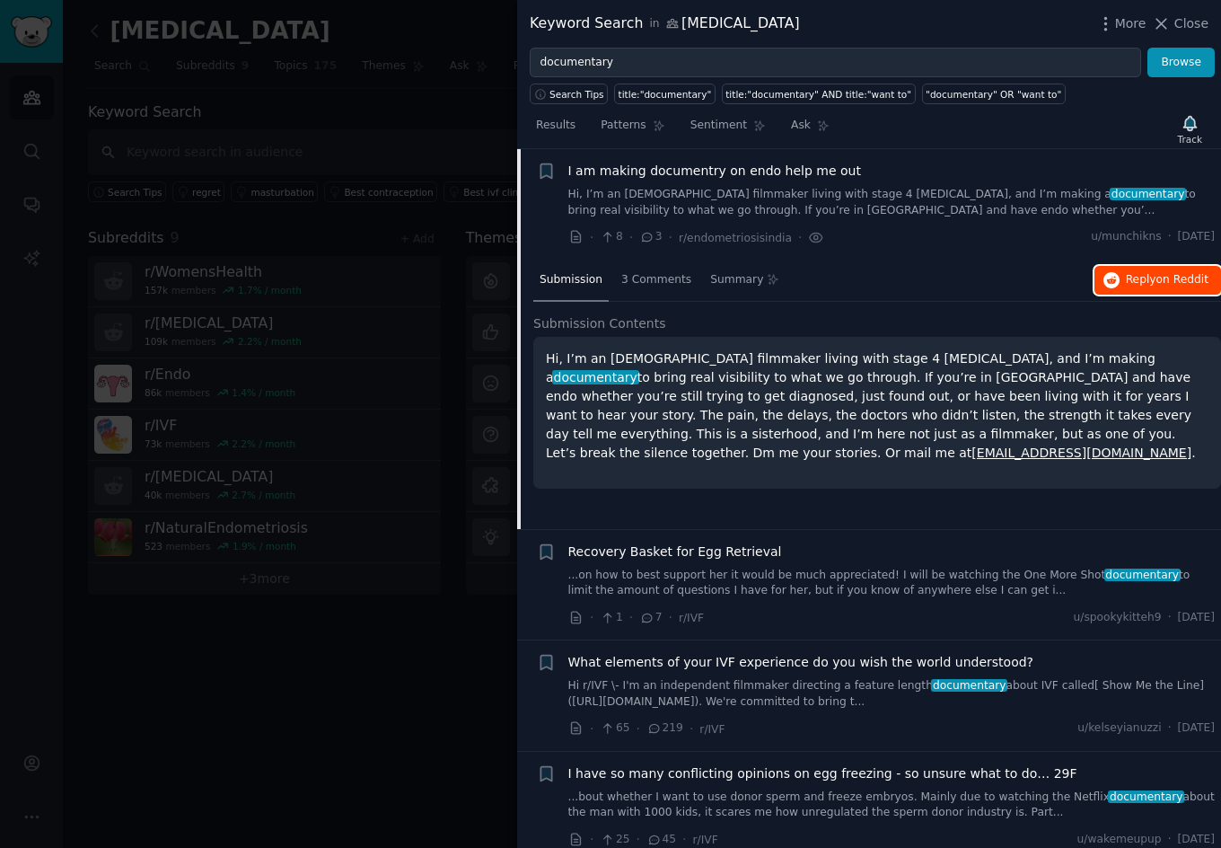
click at [1138, 285] on span "Reply on Reddit" at bounding box center [1167, 280] width 83 height 16
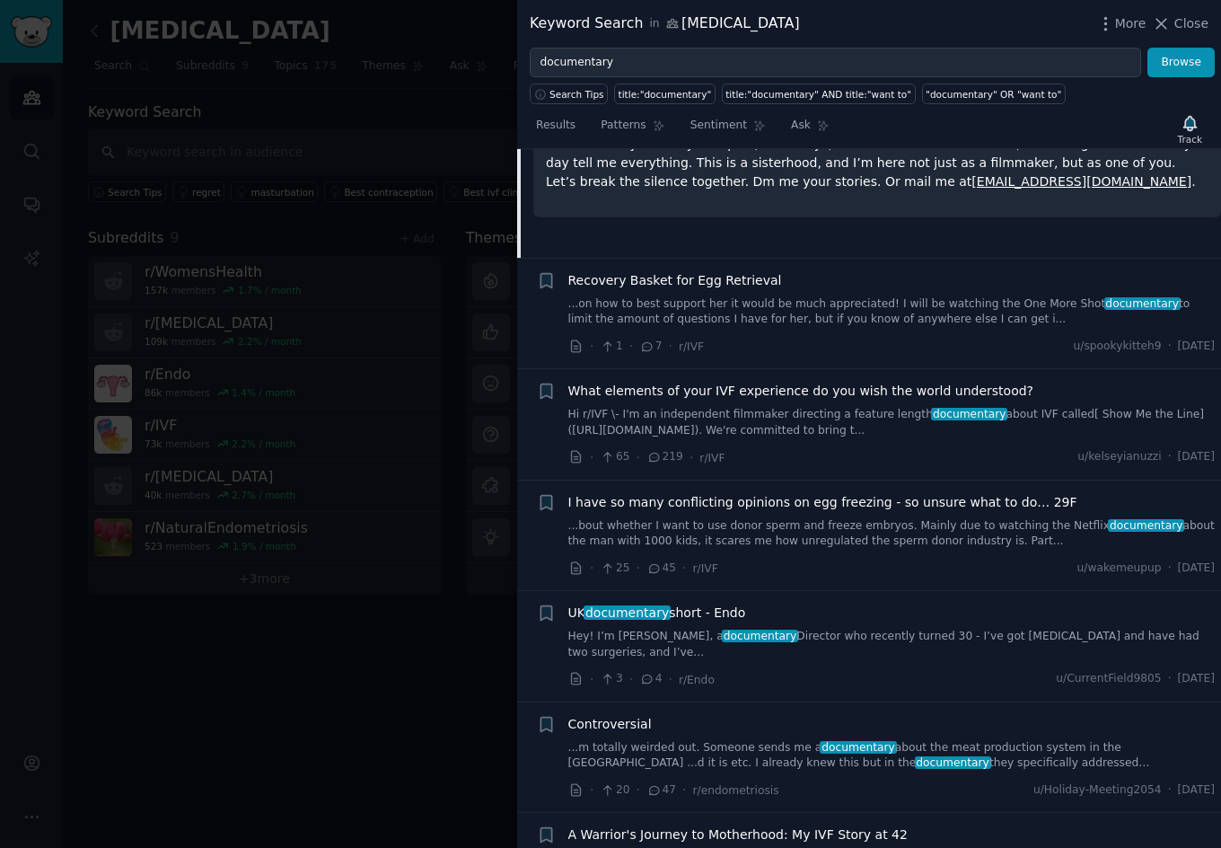
scroll to position [633, 0]
click at [679, 611] on span "UK documentary short - Endo" at bounding box center [657, 611] width 178 height 19
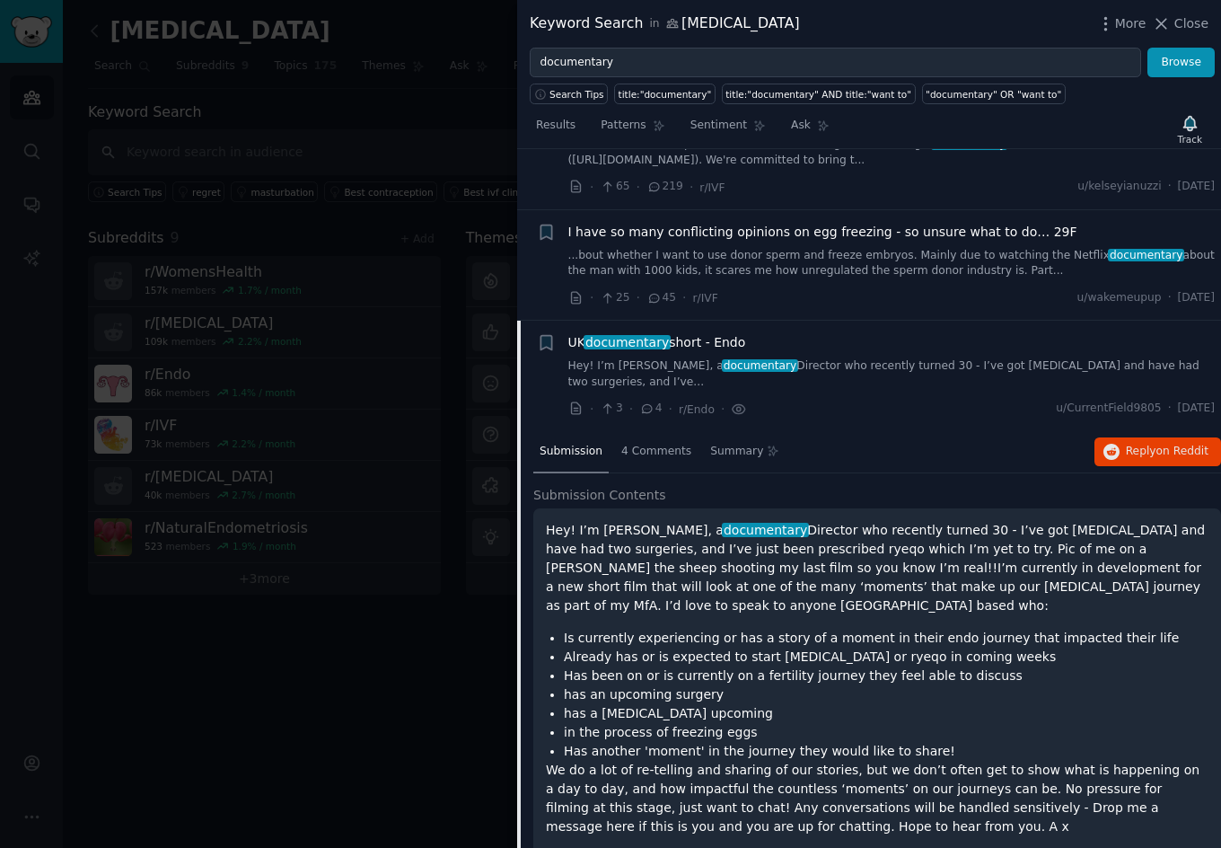
scroll to position [804, 0]
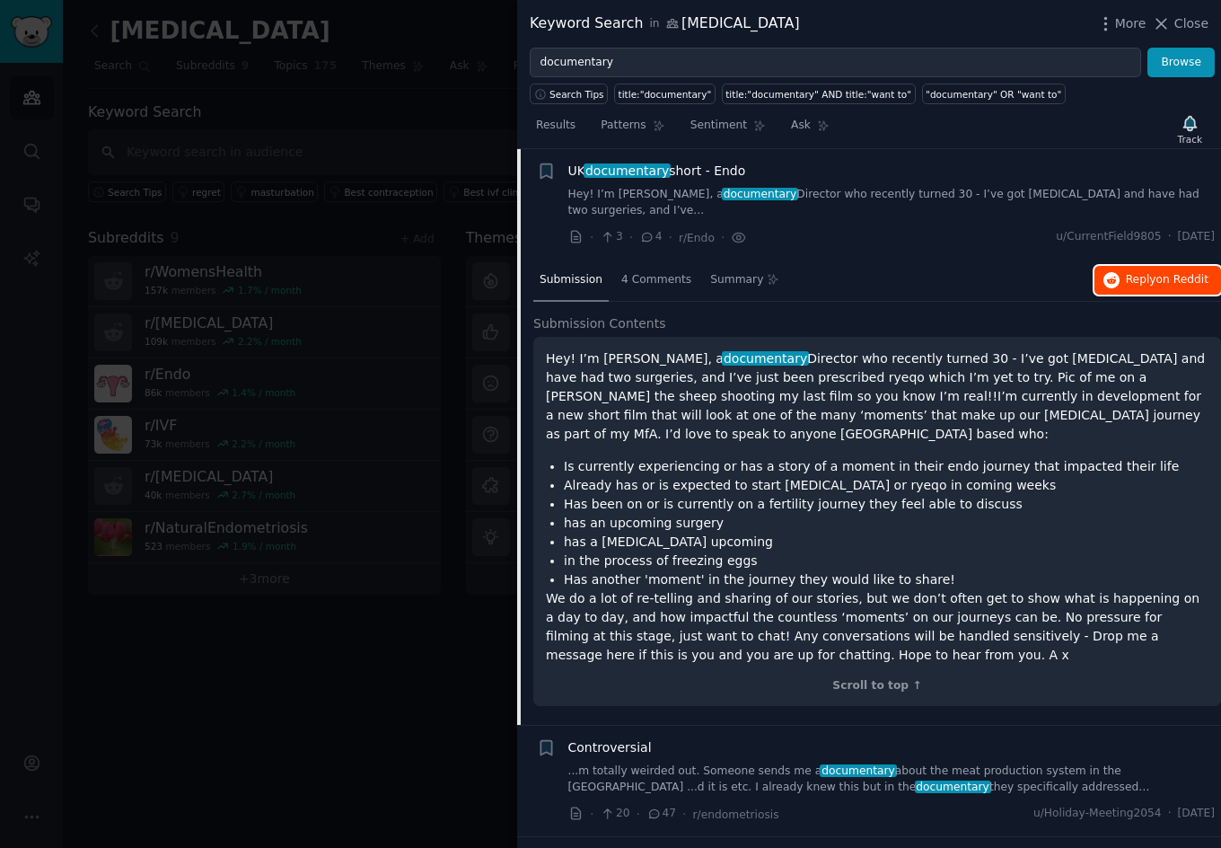
click at [1136, 276] on span "Reply on Reddit" at bounding box center [1167, 280] width 83 height 16
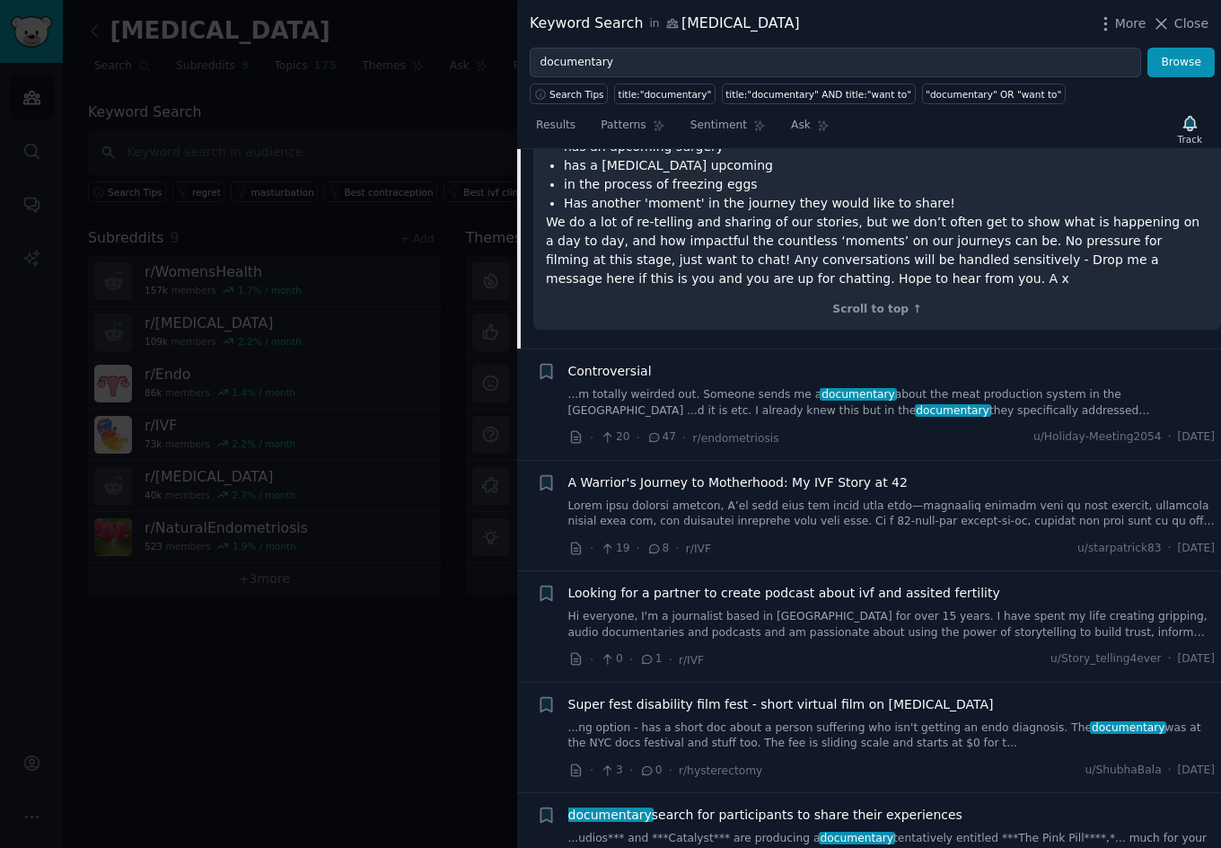
scroll to position [1180, 0]
click at [865, 388] on link "...m totally weirded out. Someone sends me a documentary about the meat product…" at bounding box center [891, 403] width 647 height 31
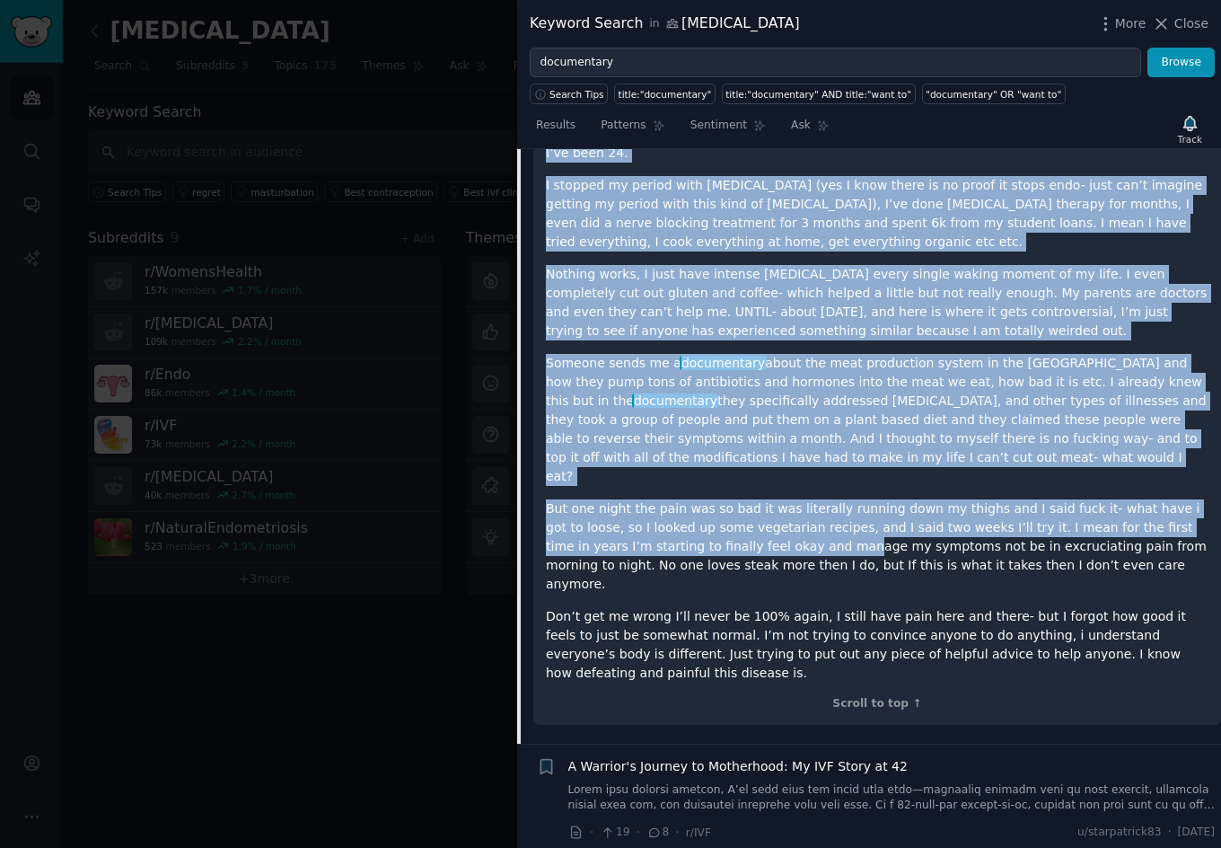
scroll to position [1218, 0]
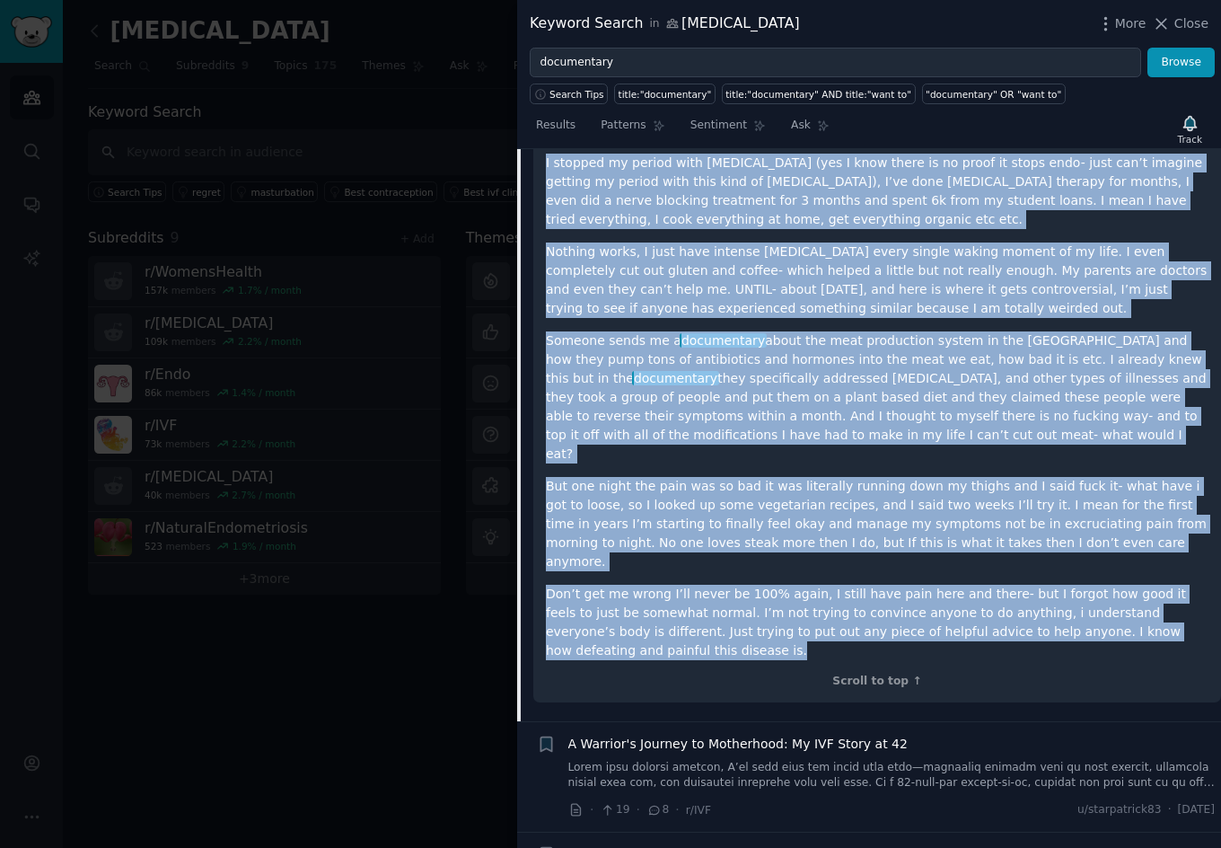
drag, startPoint x: 542, startPoint y: 357, endPoint x: 1197, endPoint y: 576, distance: 689.9
click at [1199, 576] on div "Okay so I have a very controversial take, but just to start with, I’m 27 I have…" at bounding box center [877, 367] width 688 height 669
copy div "Lore ip D sita c adip elitseddoeius temp, inc utla et dolor magn, A’e 34 A mini…"
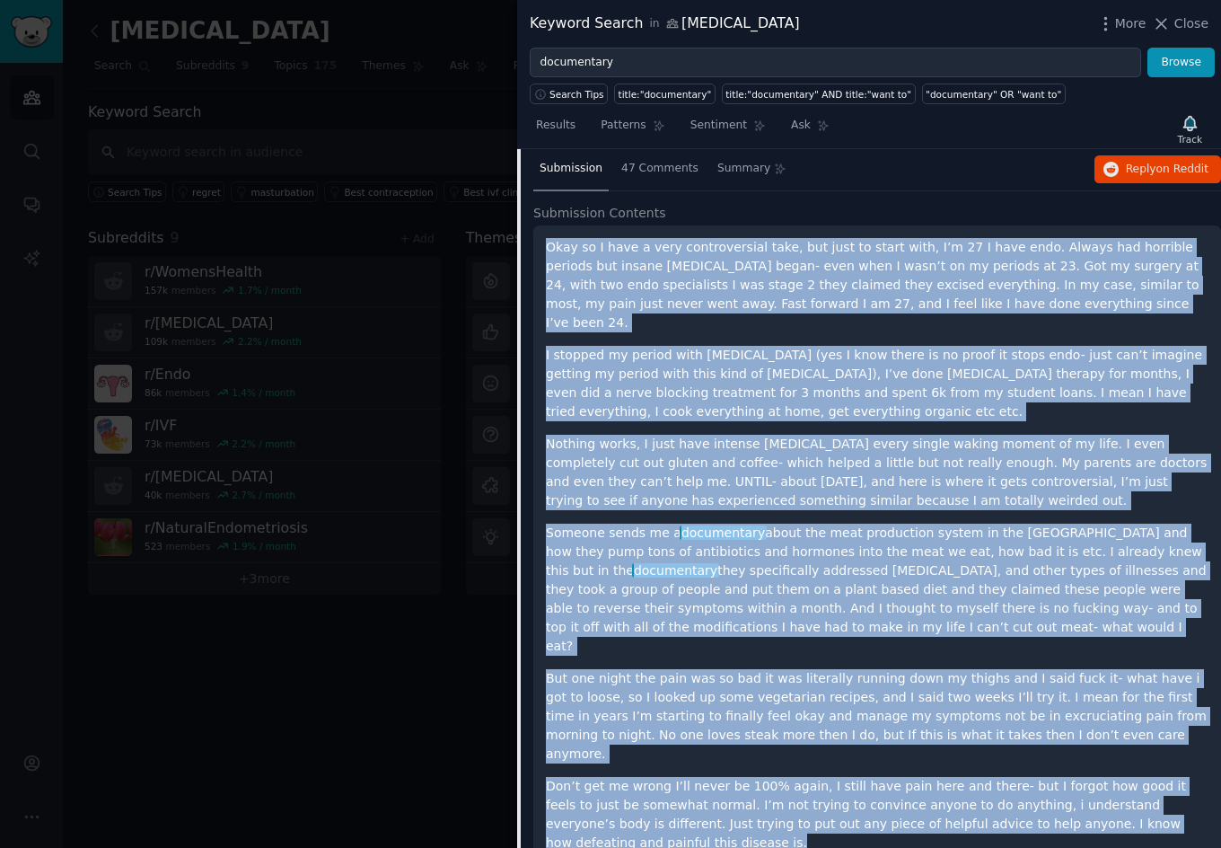
scroll to position [1023, 0]
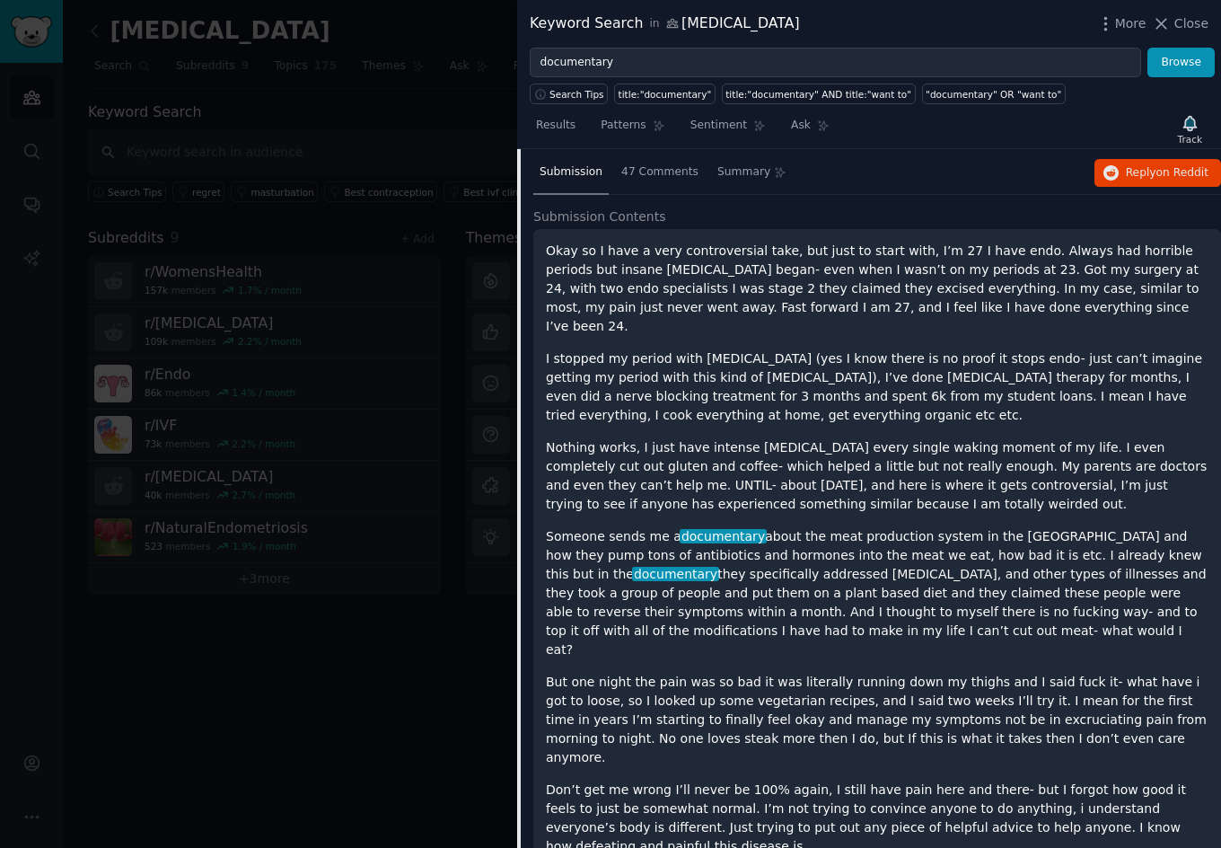
click at [803, 384] on p "I stopped my period with [MEDICAL_DATA] (yes I know there is no proof it stops …" at bounding box center [877, 386] width 663 height 75
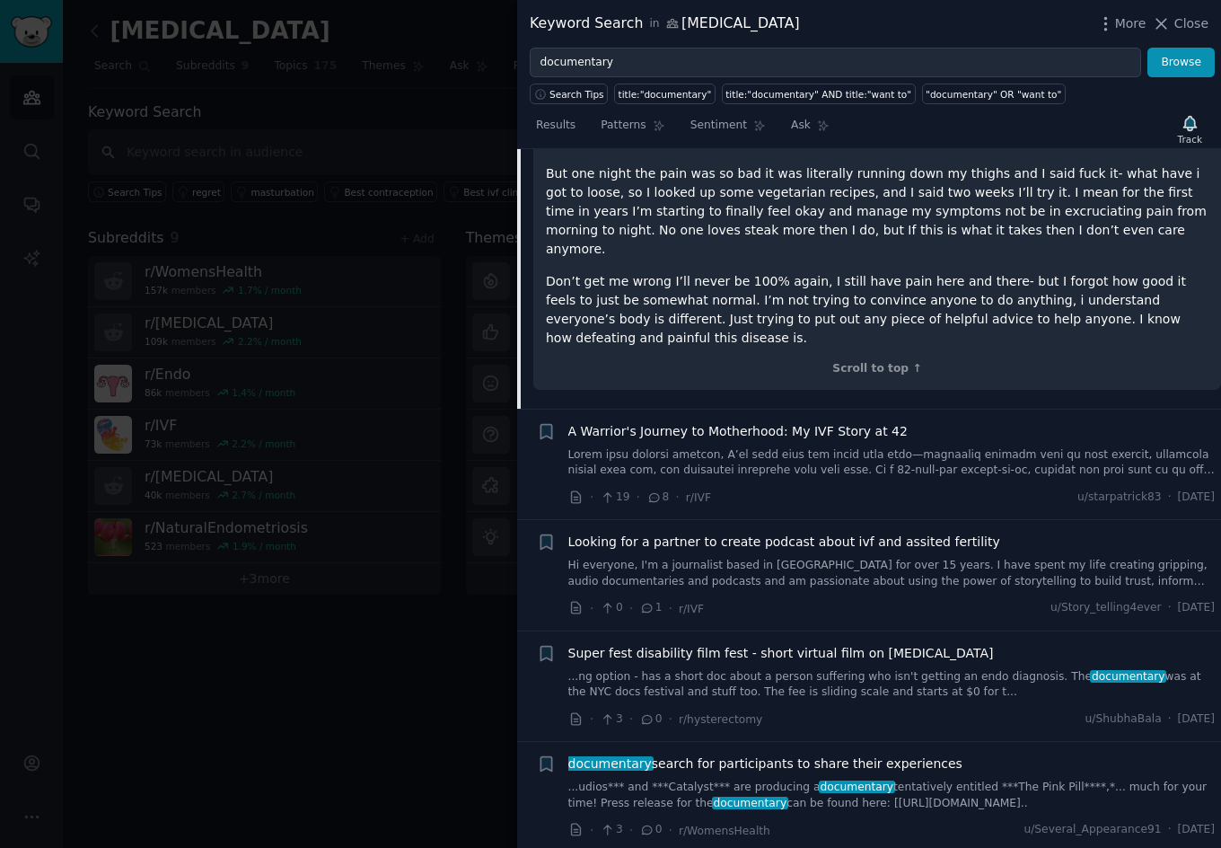
scroll to position [1523, 0]
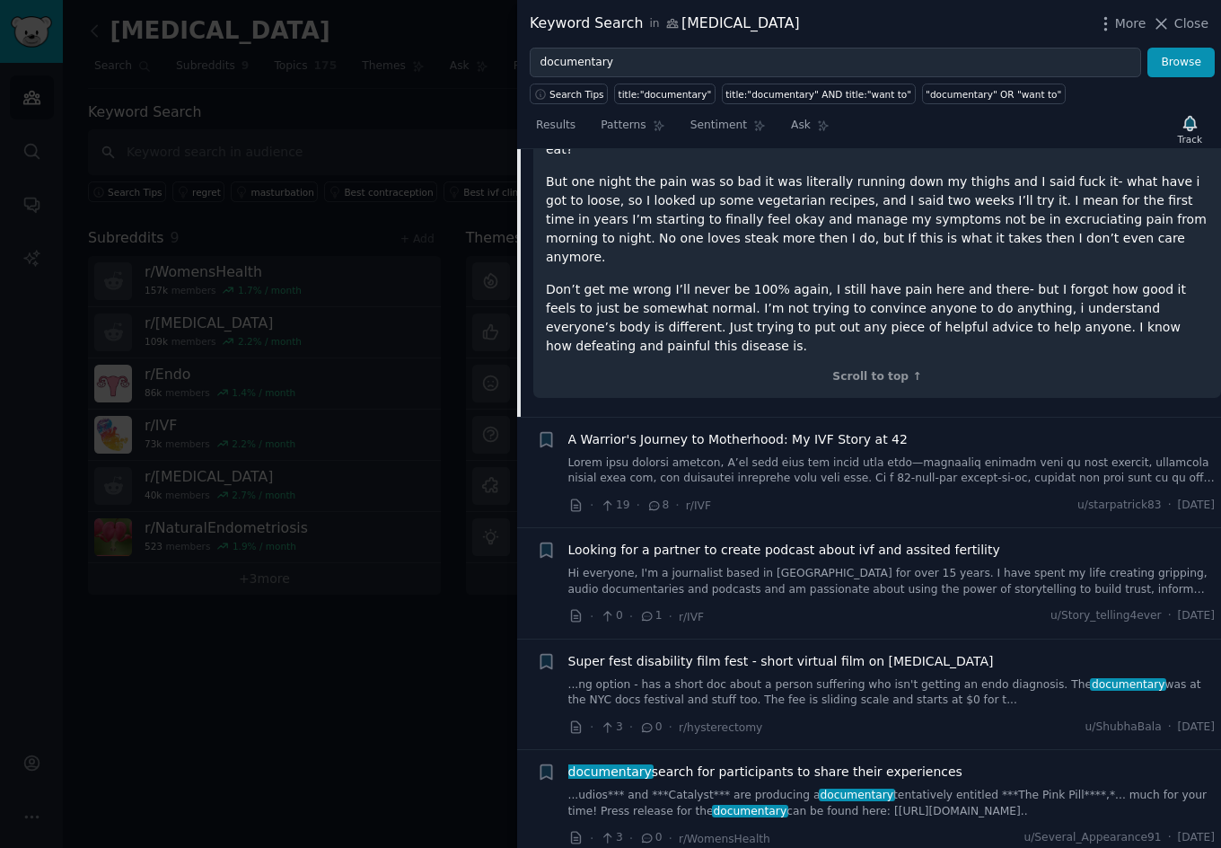
click at [769, 541] on span "Looking for a partner to create podcast about ivf and assited fertility" at bounding box center [784, 550] width 432 height 19
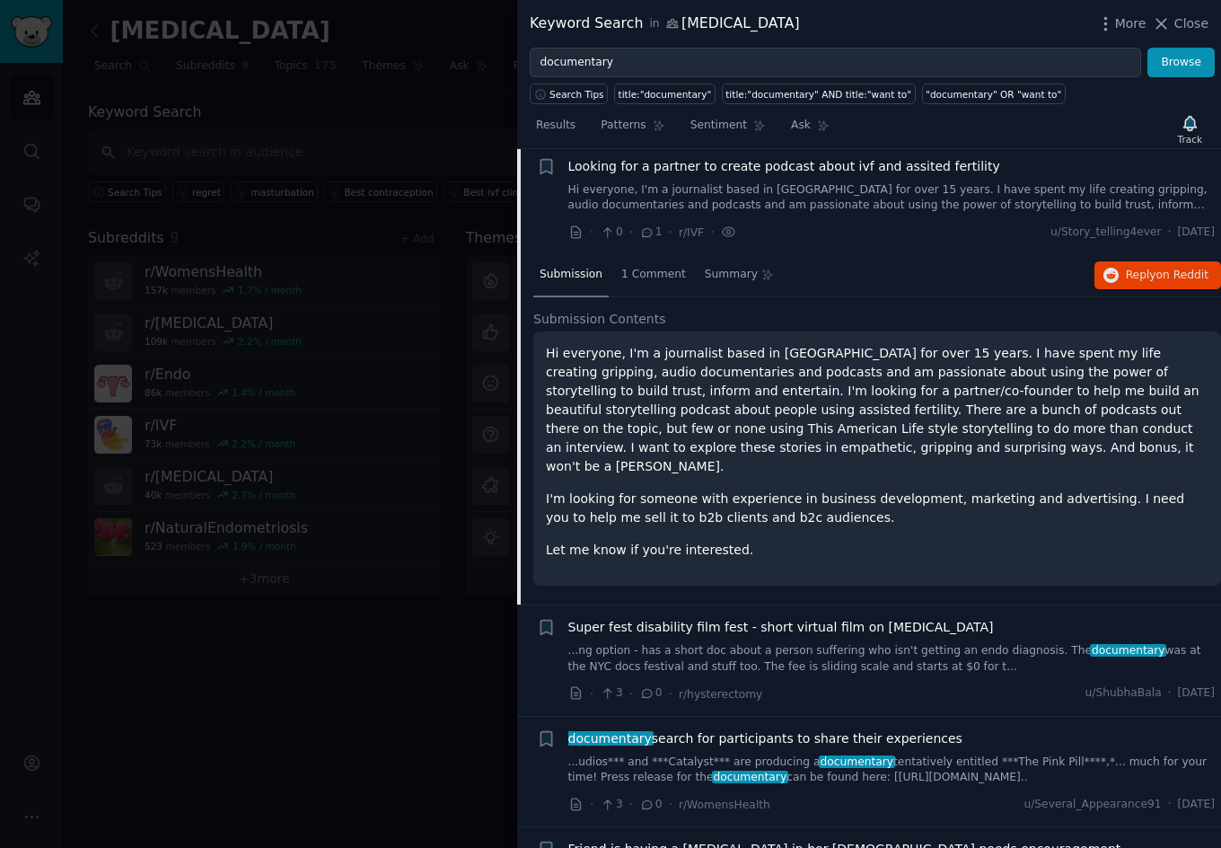
scroll to position [1138, 0]
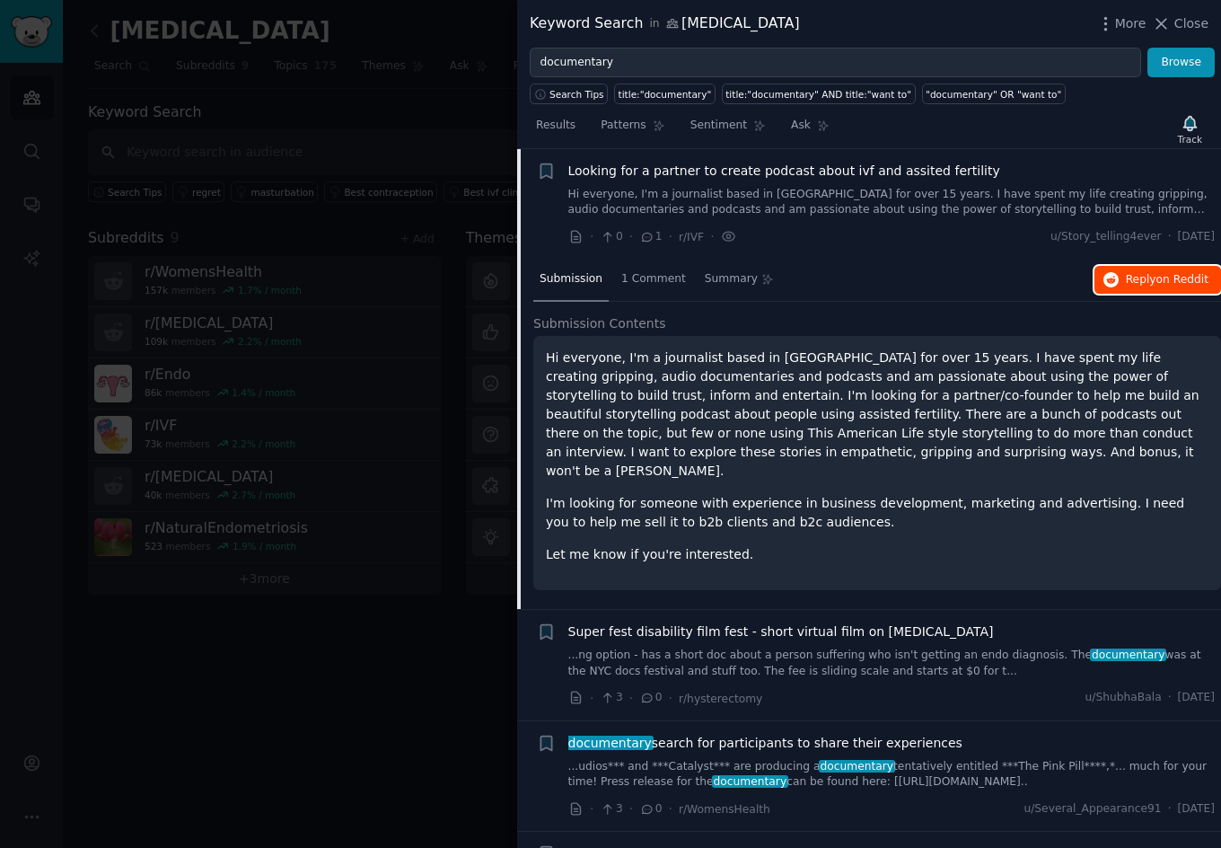
click at [1139, 284] on span "Reply on Reddit" at bounding box center [1167, 280] width 83 height 16
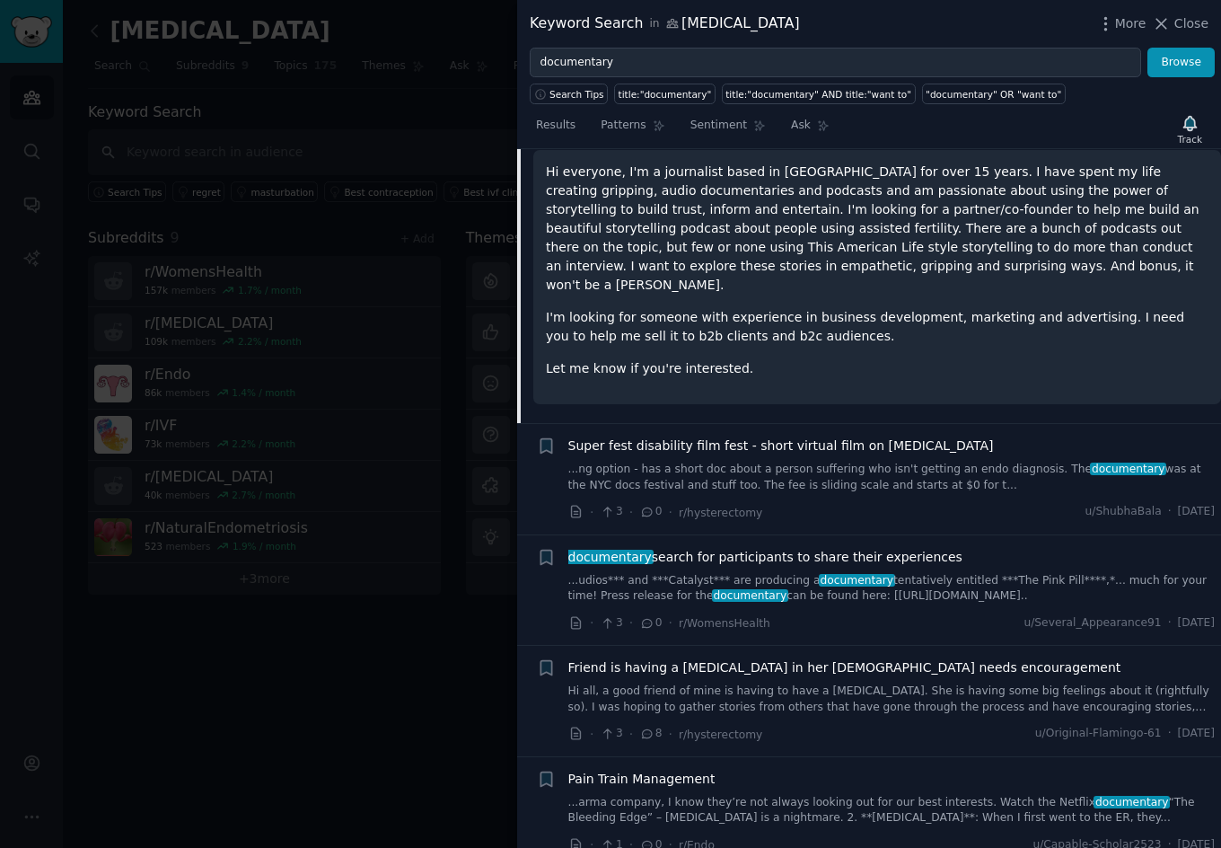
scroll to position [1347, 0]
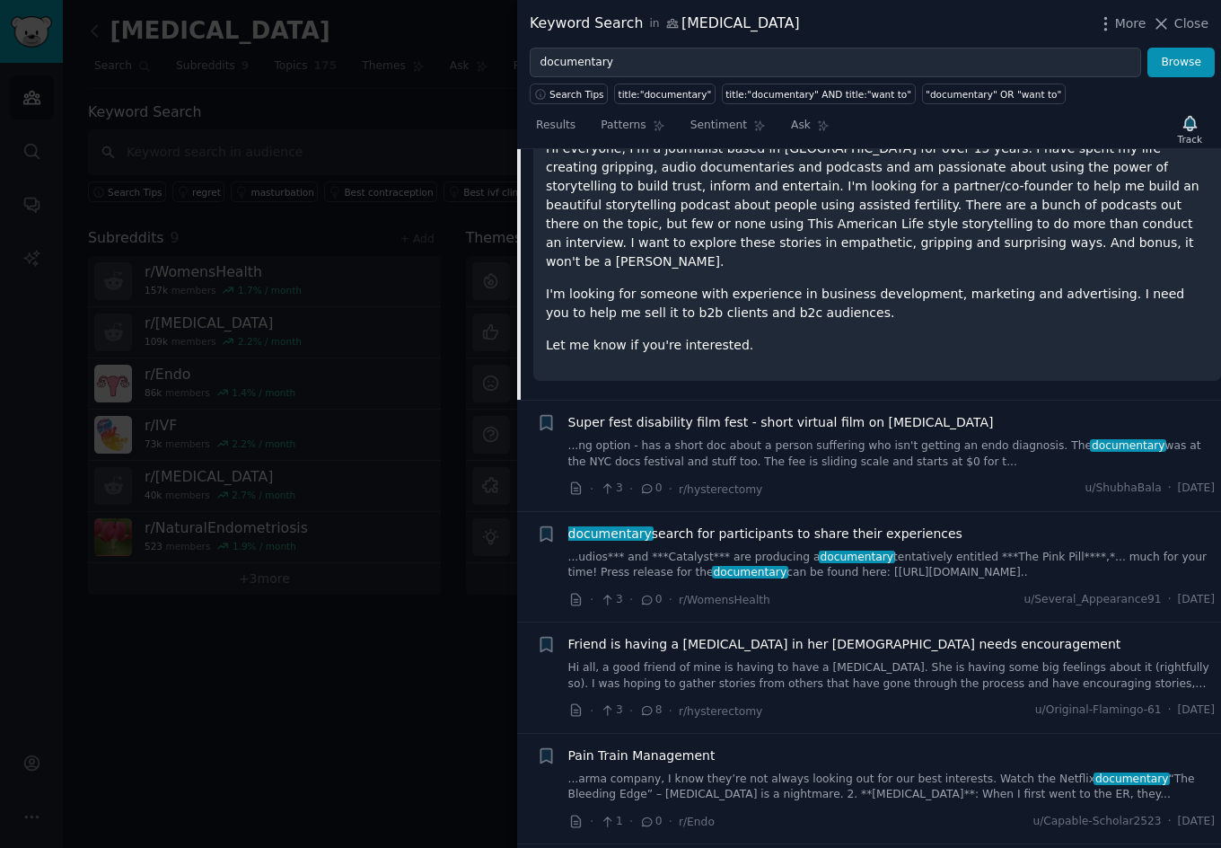
click at [760, 524] on span "documentary search for participants to share their experiences" at bounding box center [765, 533] width 394 height 19
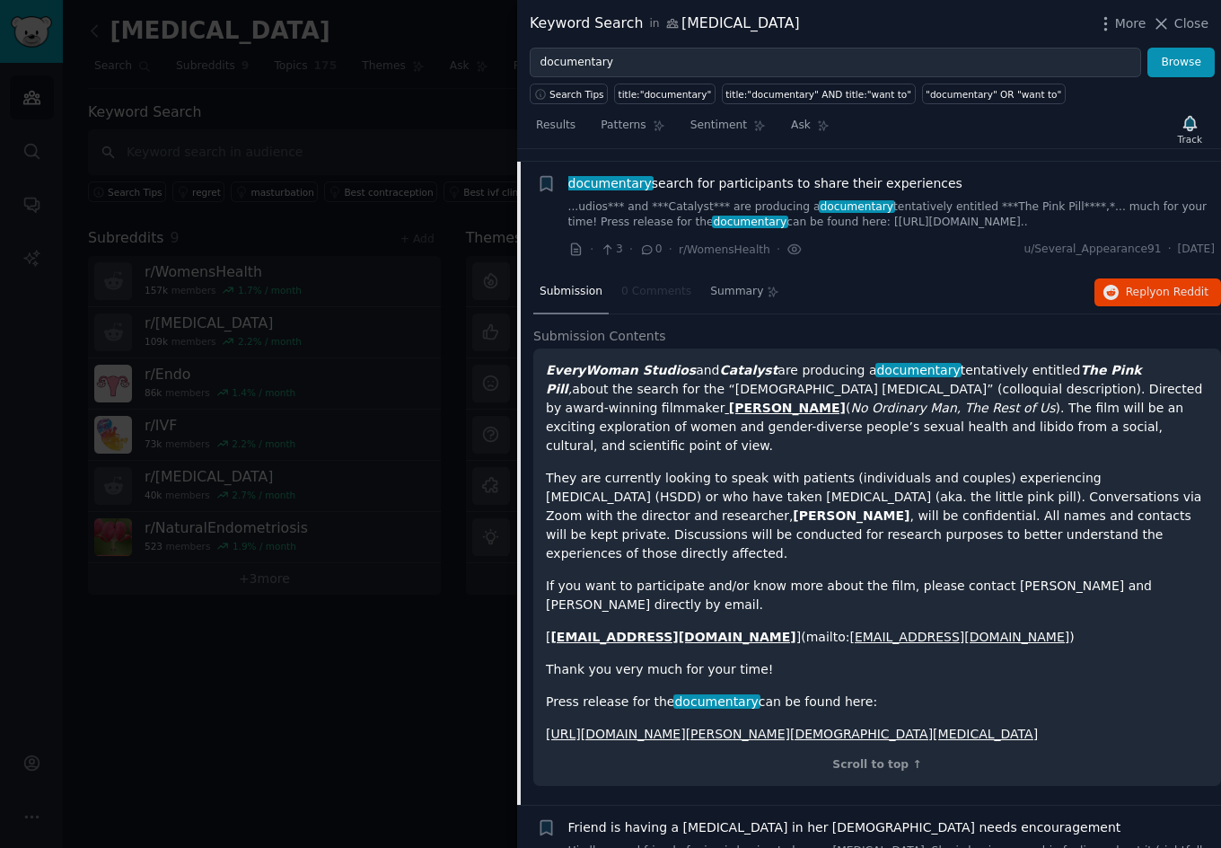
scroll to position [1359, 0]
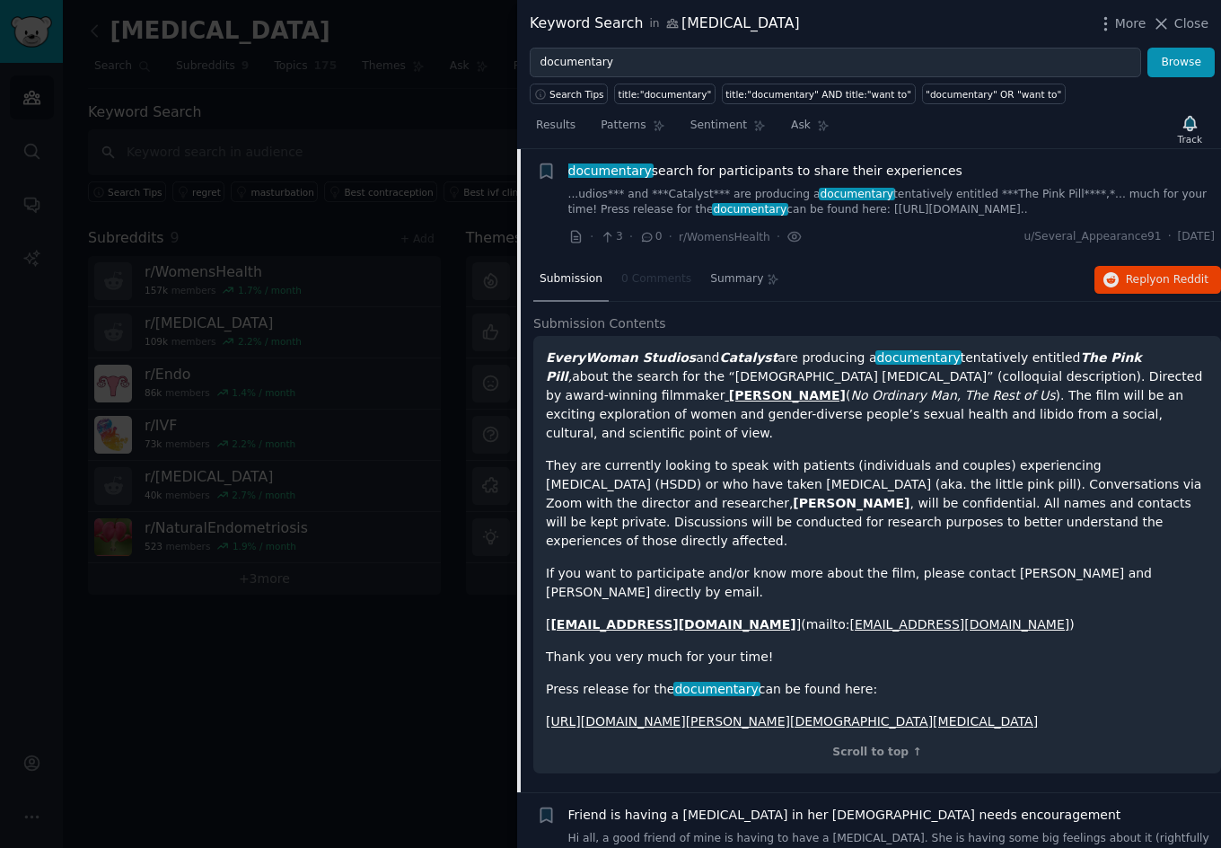
drag, startPoint x: 546, startPoint y: 361, endPoint x: 1003, endPoint y: 658, distance: 545.1
click at [1006, 658] on div "EveryWoman Studios and Catalyst are producing a documentary tentatively entitle…" at bounding box center [877, 539] width 663 height 382
copy div "LoremIpsum Dolorsi ame Consecte adi elitseddo e temporincid utlaboreetd magnaal…"
click at [769, 456] on p "They are currently looking to speak with patients (individuals and couples) exp…" at bounding box center [877, 503] width 663 height 94
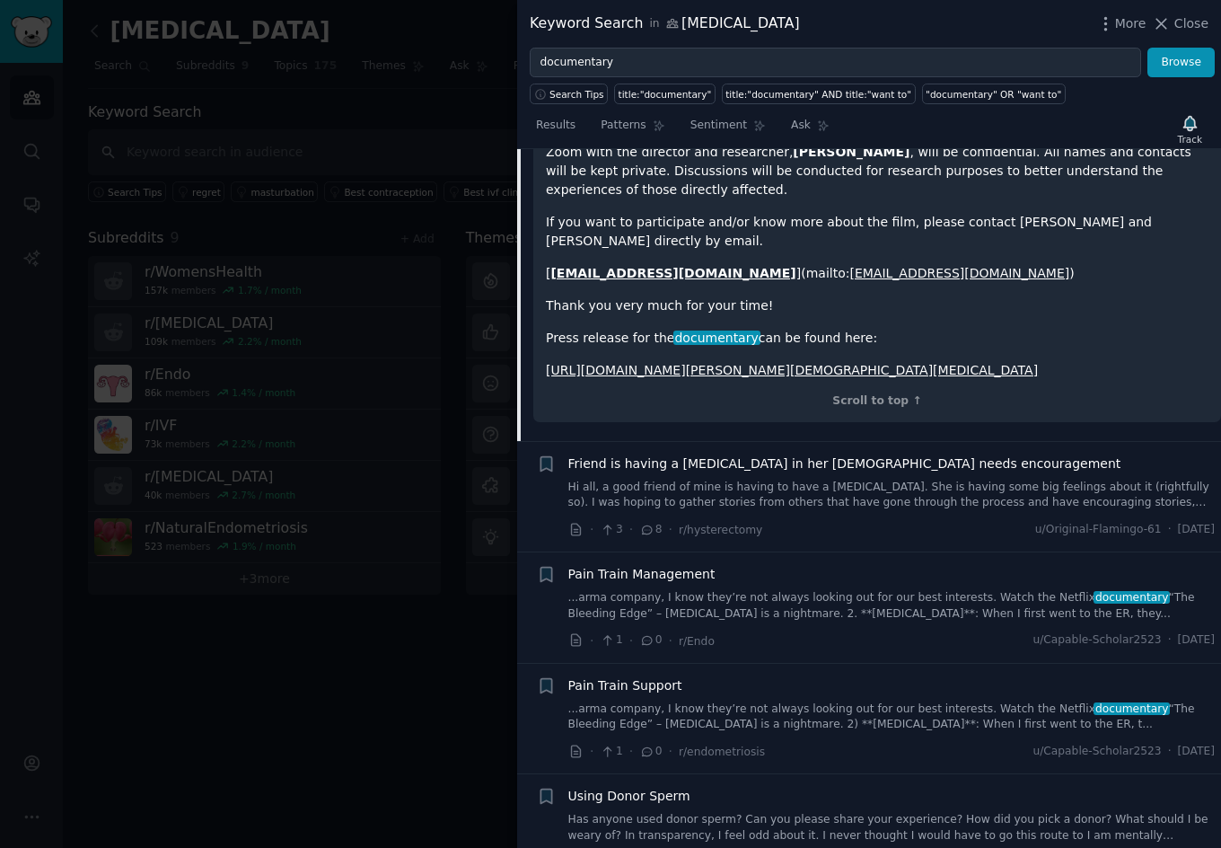
scroll to position [1712, 0]
click at [634, 563] on span "Pain Train Management" at bounding box center [641, 572] width 147 height 19
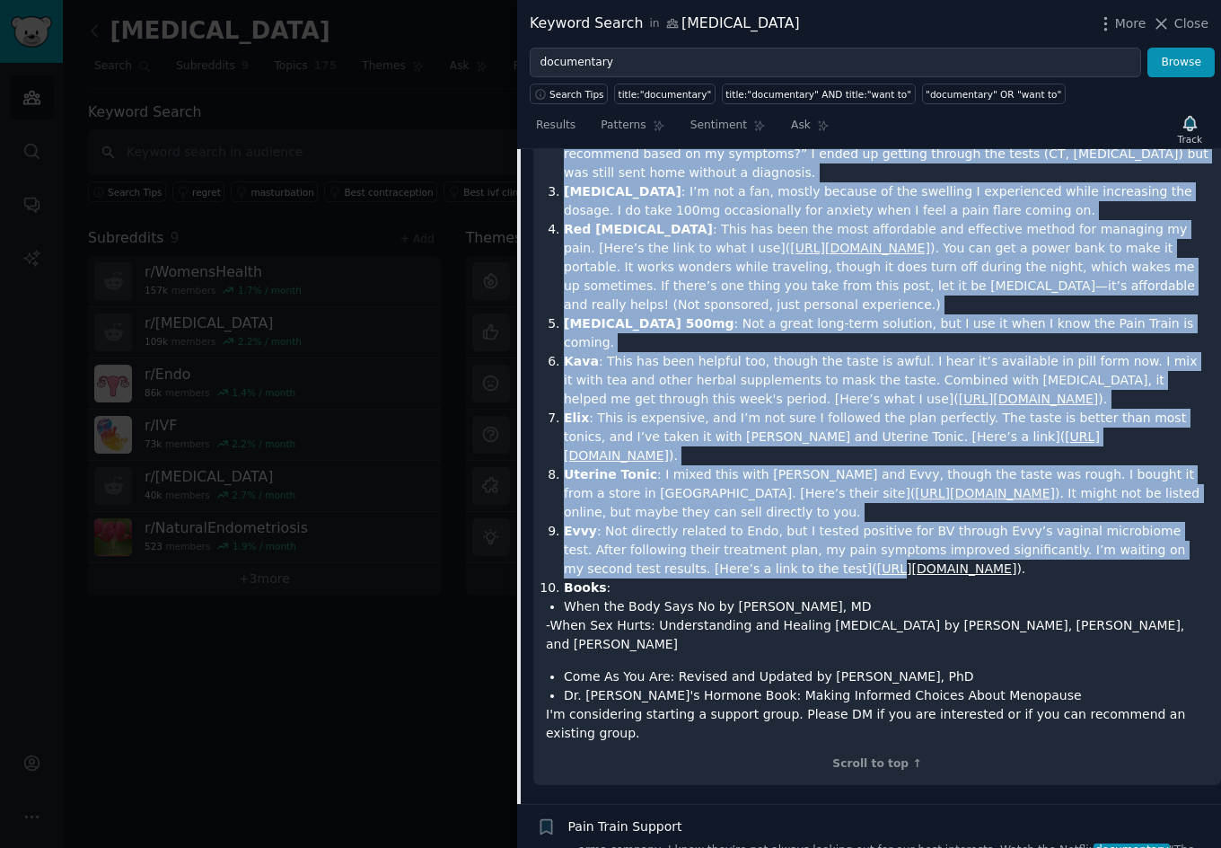
scroll to position [2338, 0]
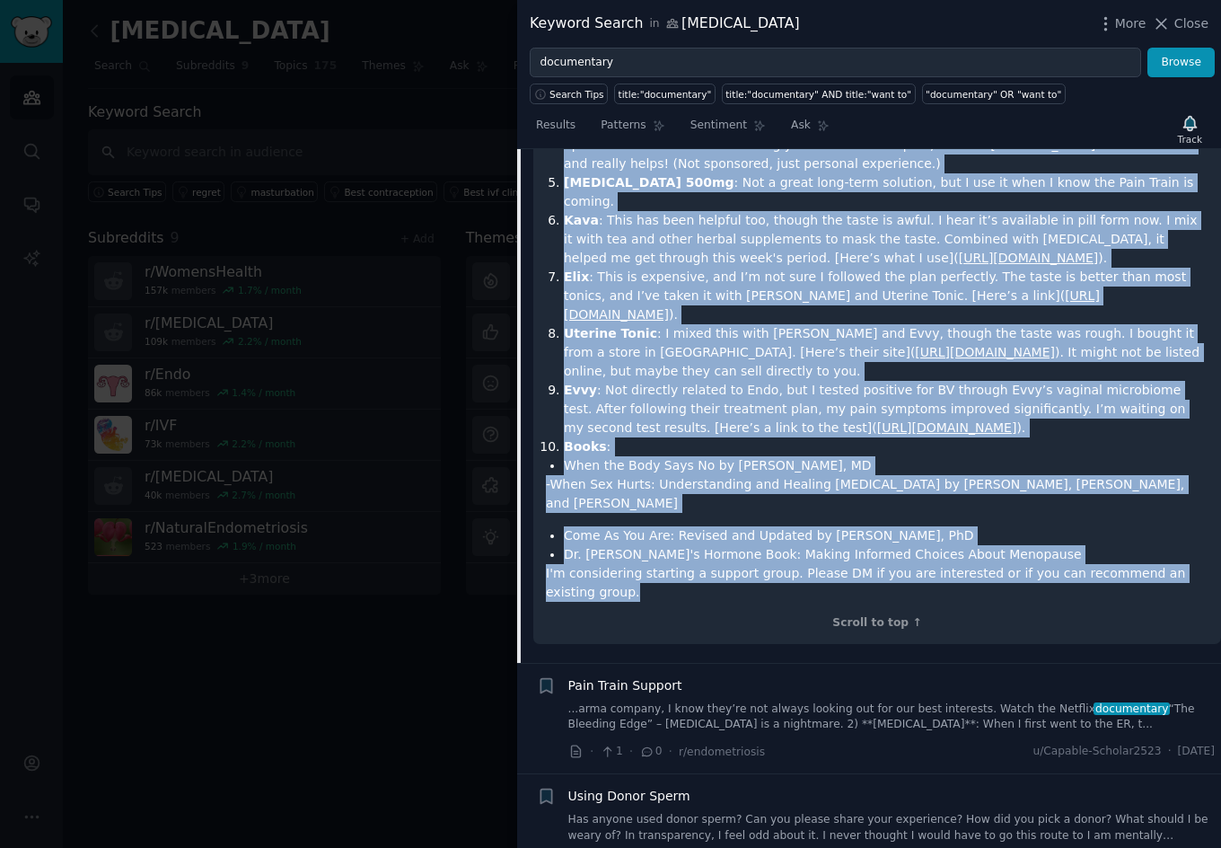
drag, startPoint x: 543, startPoint y: 390, endPoint x: 749, endPoint y: 558, distance: 265.4
click at [749, 558] on div "Hello everyone, I’ve been managing Deep Infiltrating Endo (Stage 4) since [DATE…" at bounding box center [877, 111] width 688 height 1065
copy div "L’ip dolo sitametc Adip Elitseddoeiu Temp (Incid 6) utlab Etdolor 9561. M aliqu…"
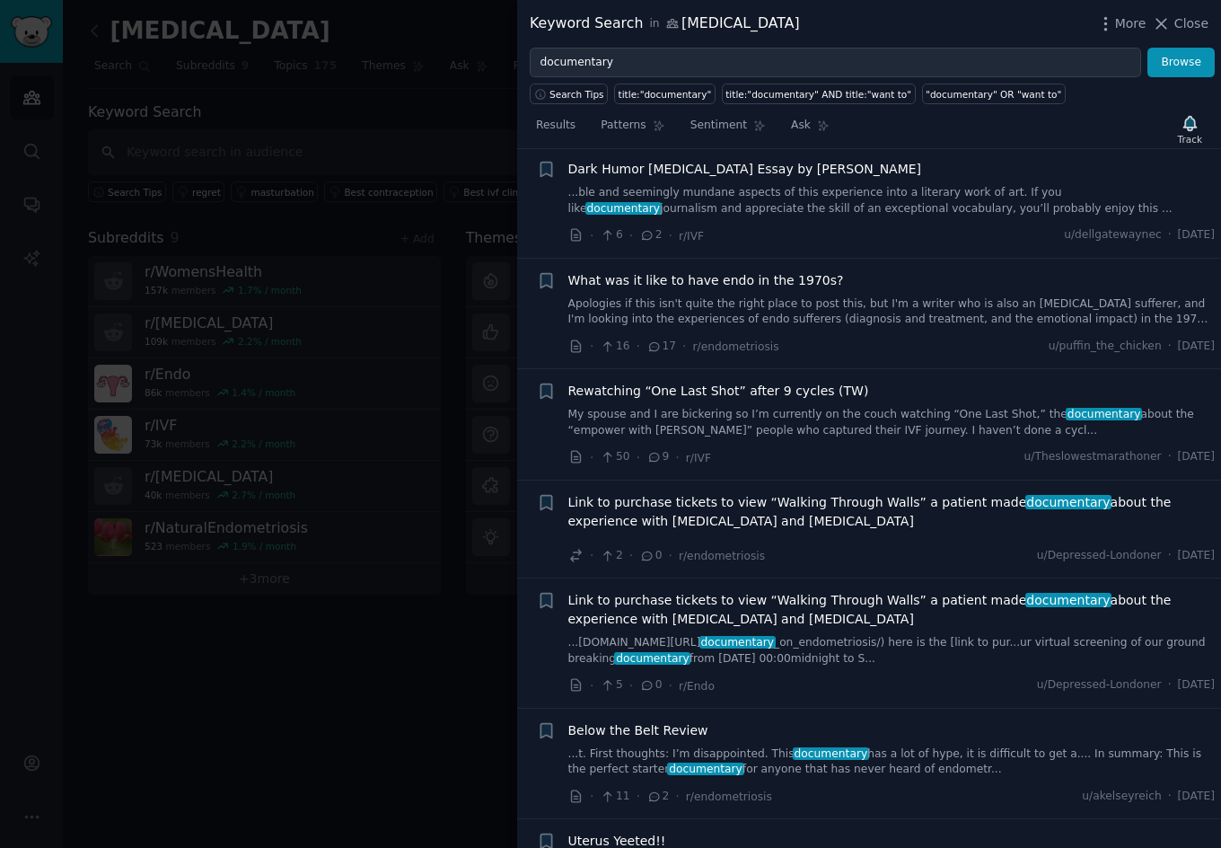
scroll to position [3194, 0]
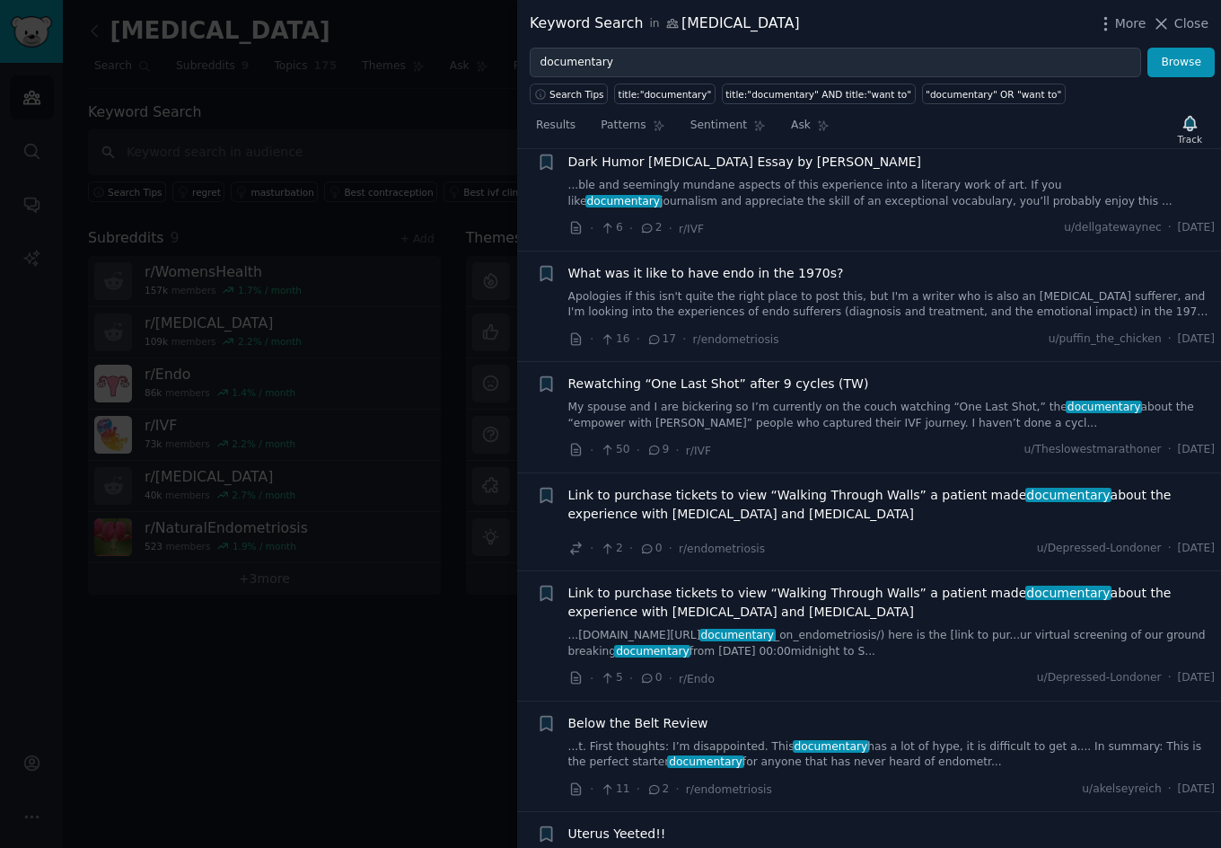
click at [743, 584] on span "Link to purchase tickets to view “Walking Through Walls” a patient made documen…" at bounding box center [891, 603] width 647 height 38
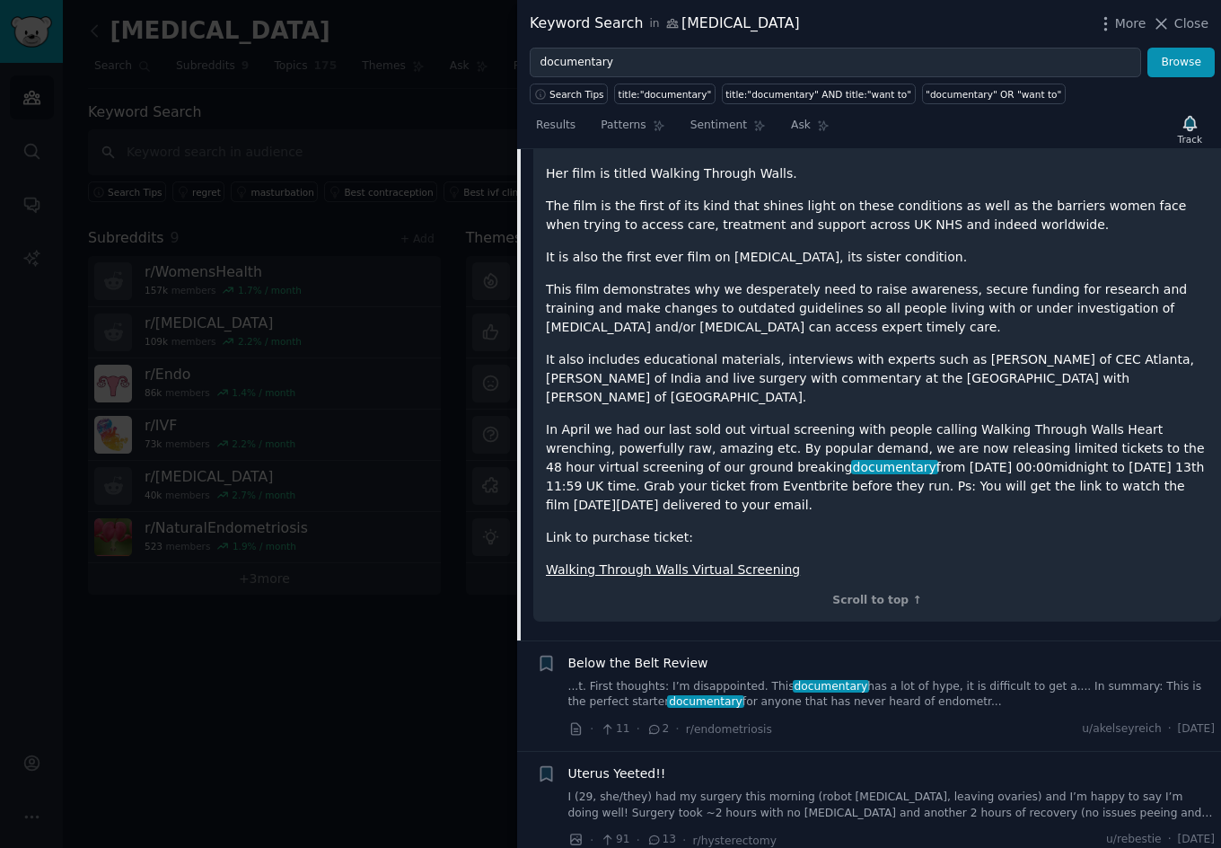
scroll to position [2663, 0]
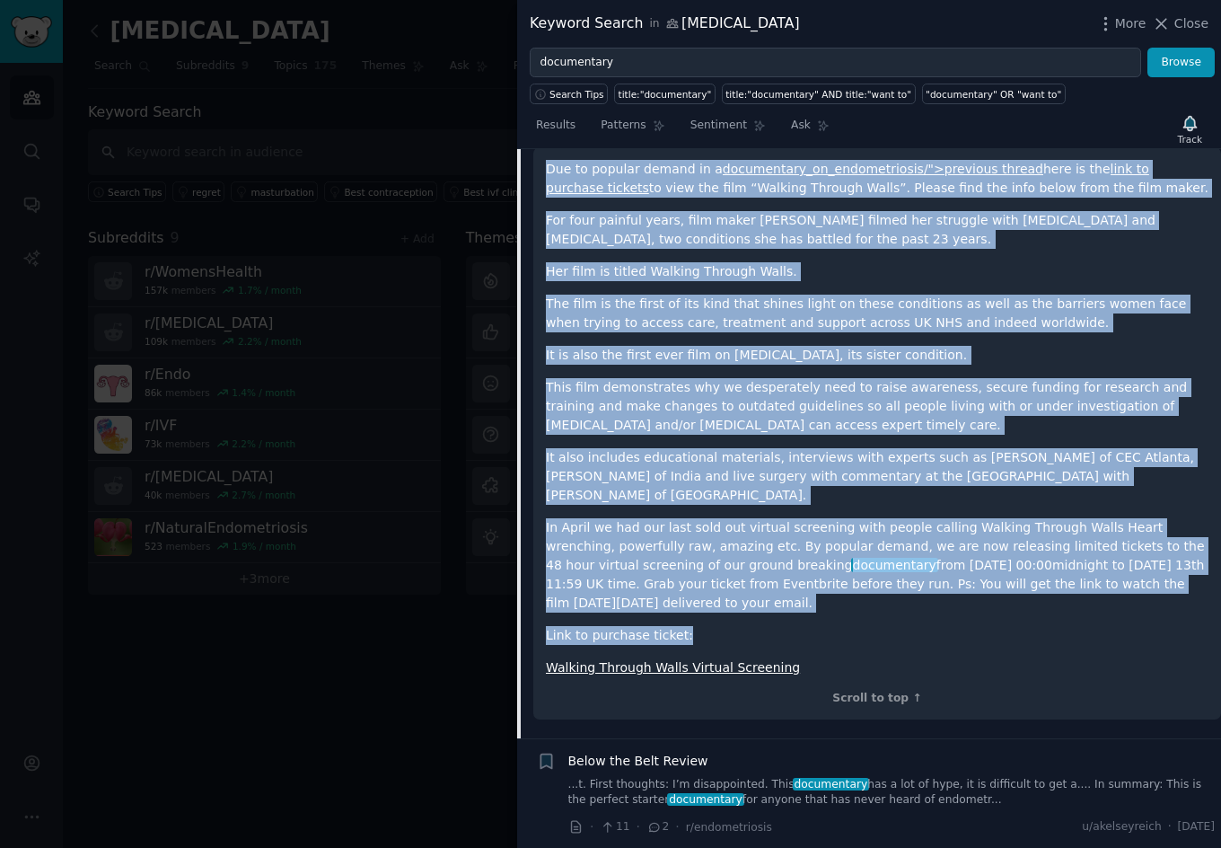
drag, startPoint x: 545, startPoint y: 374, endPoint x: 751, endPoint y: 613, distance: 315.8
click at [751, 613] on div "Due to popular demand in a documentary_on_endometriosis/">previous thread here …" at bounding box center [877, 433] width 688 height 572
copy div "Lor ip dolorsi ametco ad e seddoeiusmo_te_incididuntutl/">etdolore magnaa enim …"
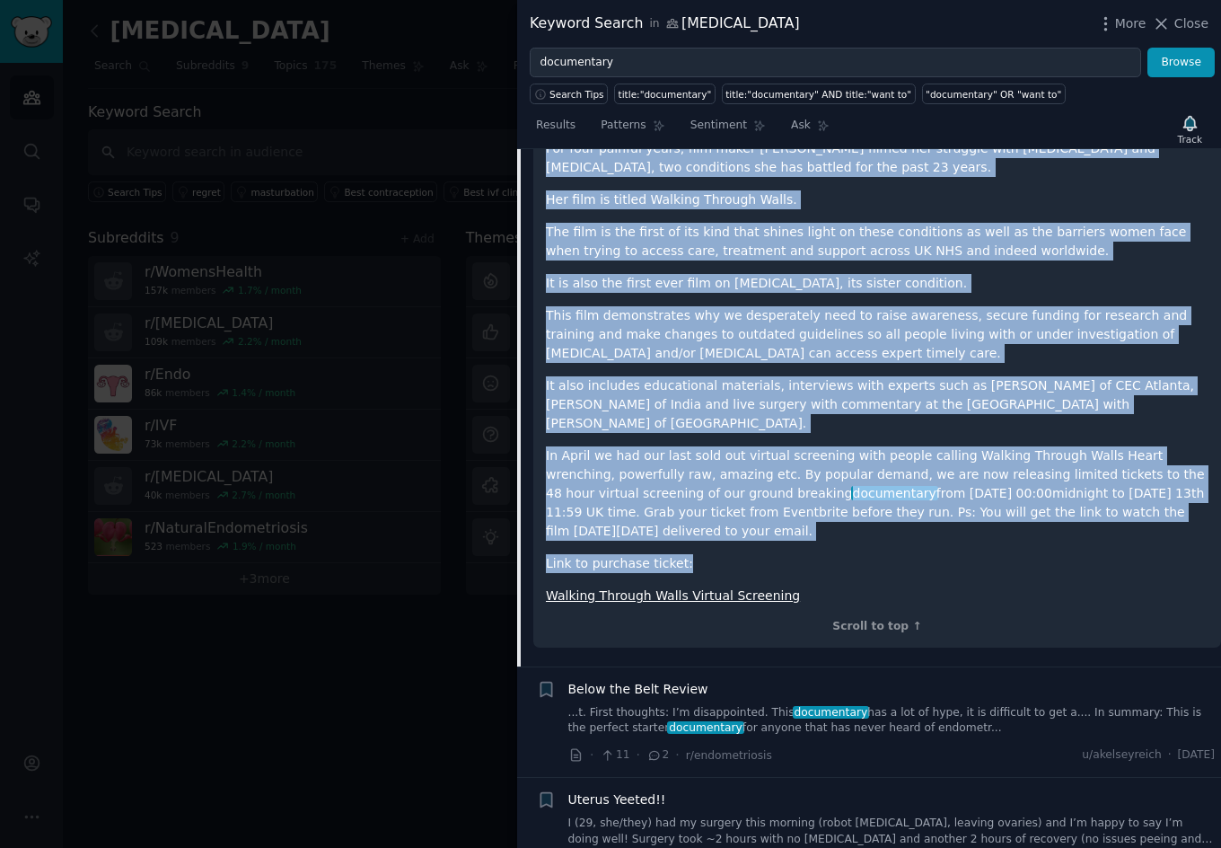
scroll to position [2737, 0]
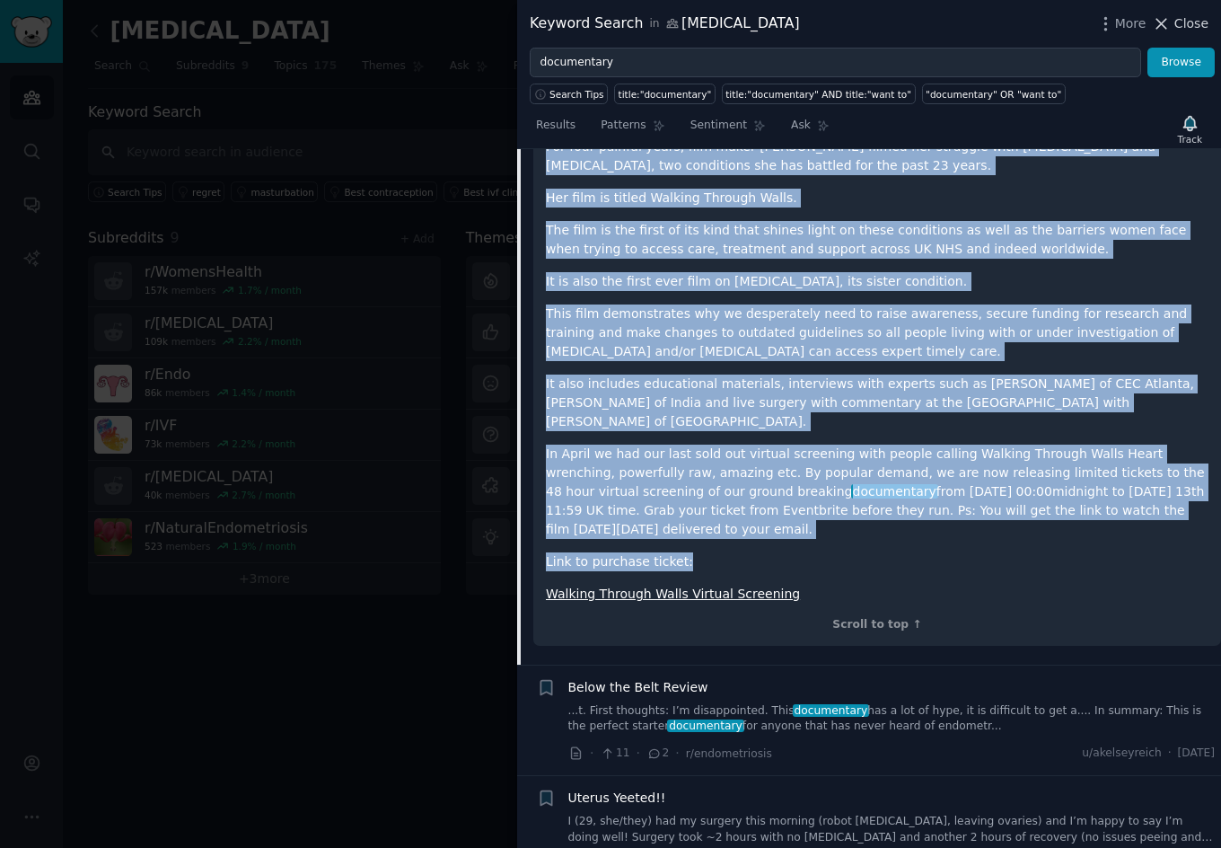
click at [1181, 22] on span "Close" at bounding box center [1191, 23] width 34 height 19
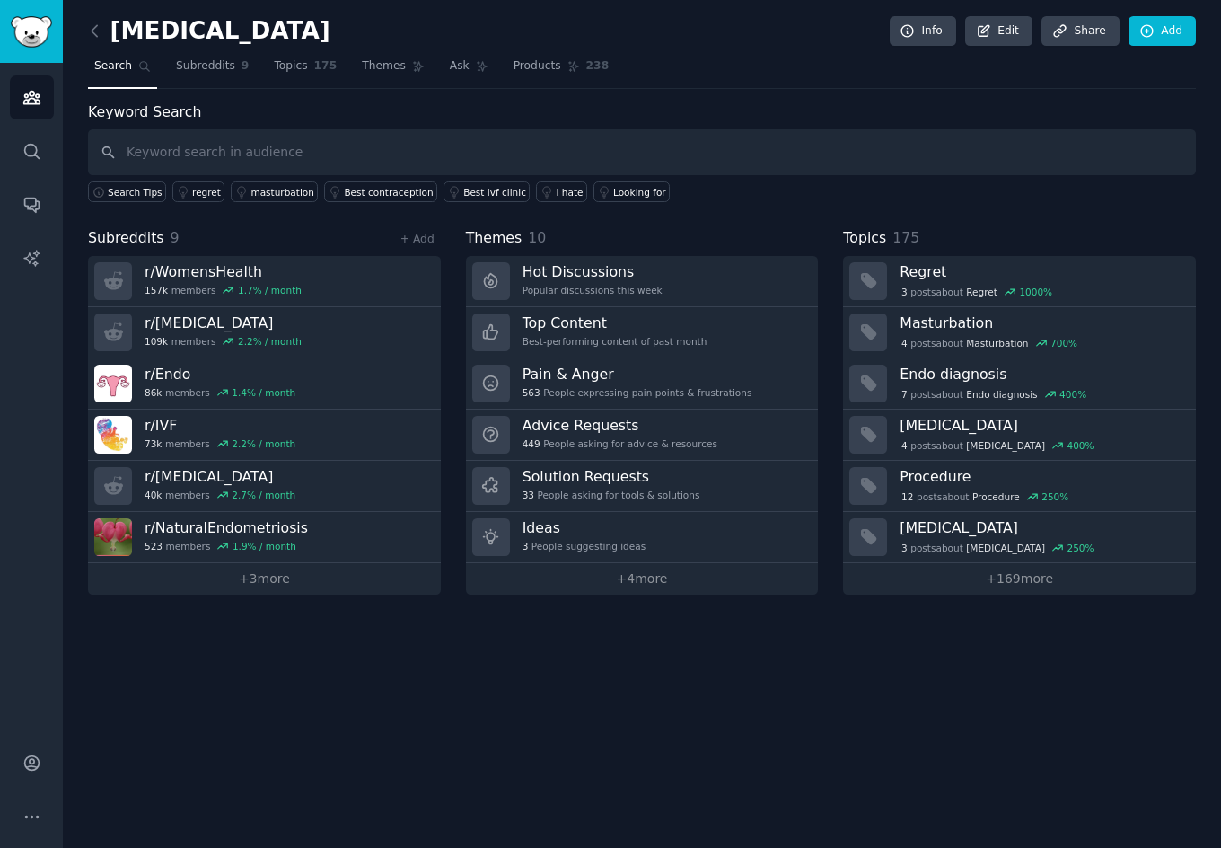
click at [716, 87] on nav "Search Subreddits 9 Topics 175 Themes Ask Products 238" at bounding box center [642, 70] width 1108 height 37
